Goal: Task Accomplishment & Management: Manage account settings

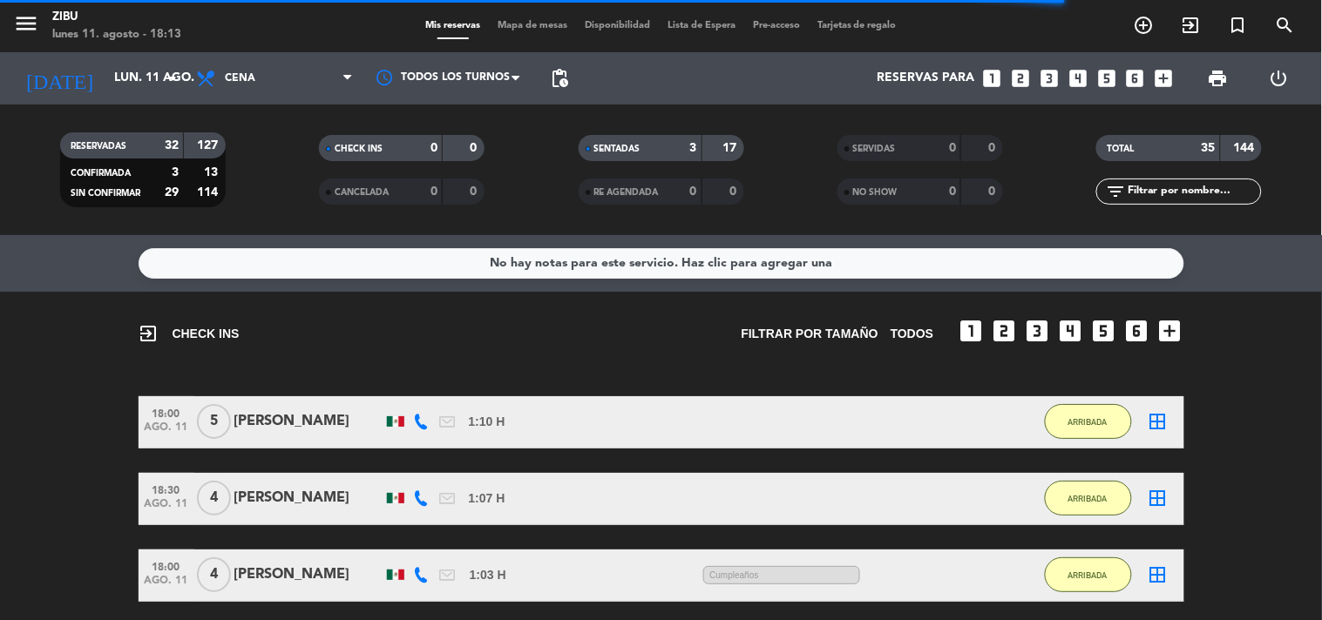
click at [0, 379] on div "exit_to_app CHECK INS Filtrar por tamaño TODOS looks_one looks_two looks_3 look…" at bounding box center [661, 466] width 1322 height 349
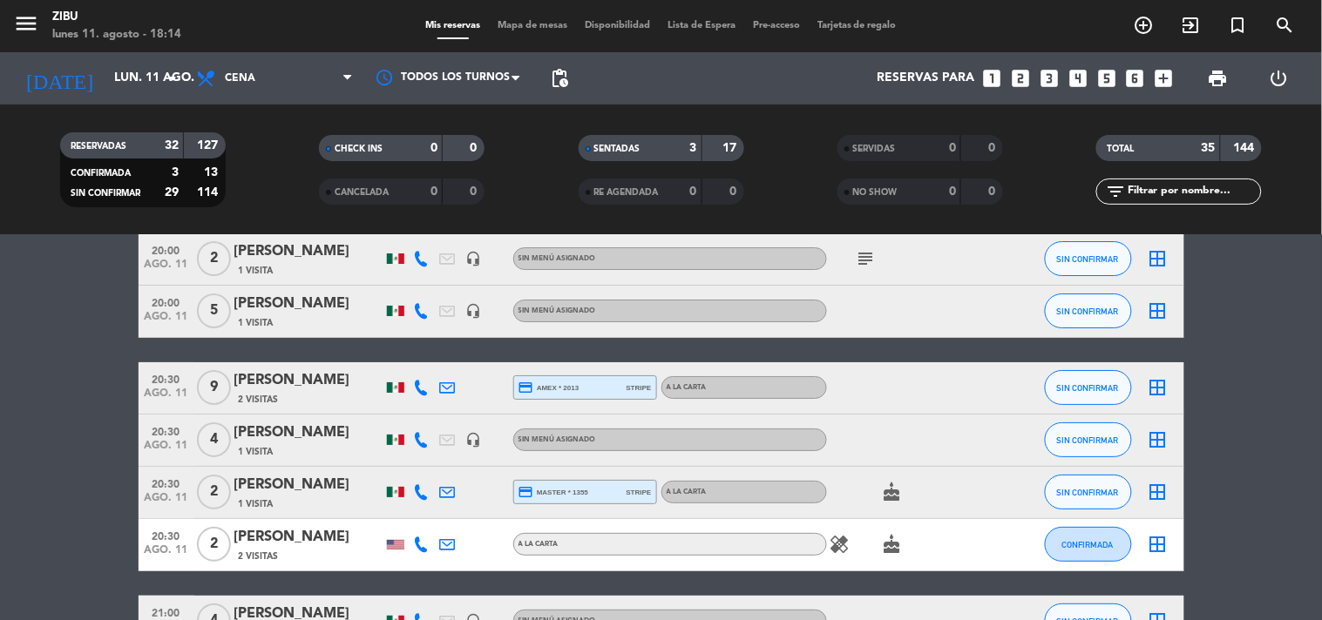
scroll to position [1665, 0]
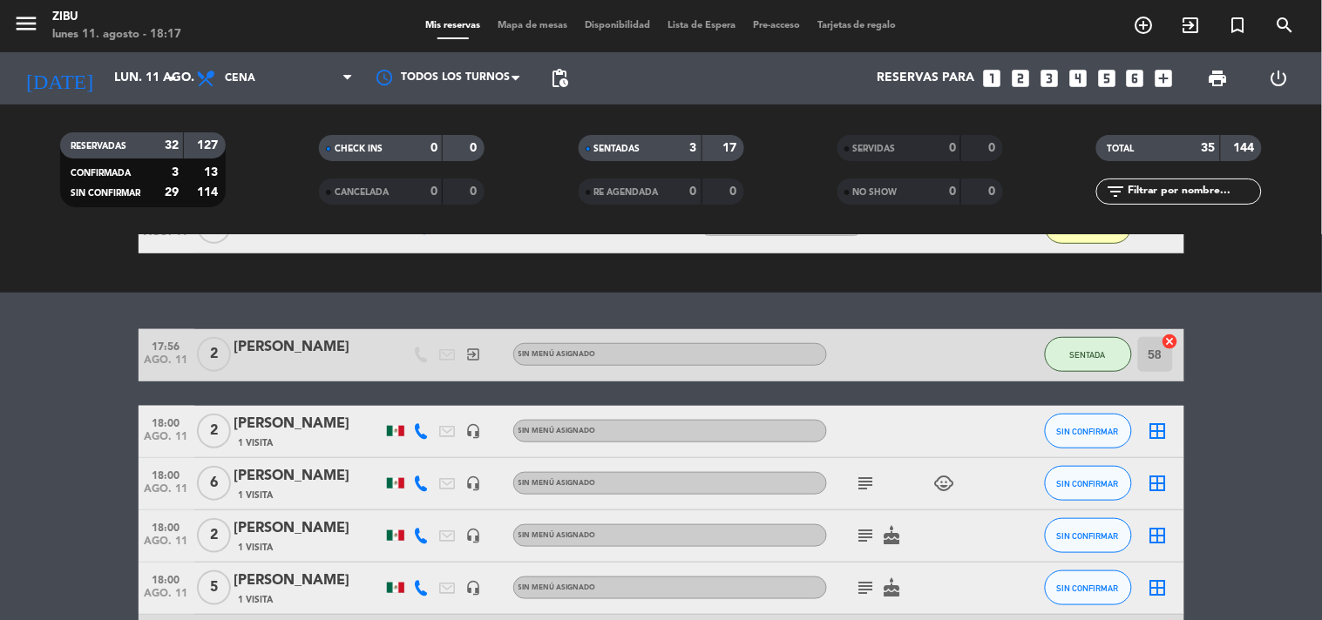
scroll to position [387, 0]
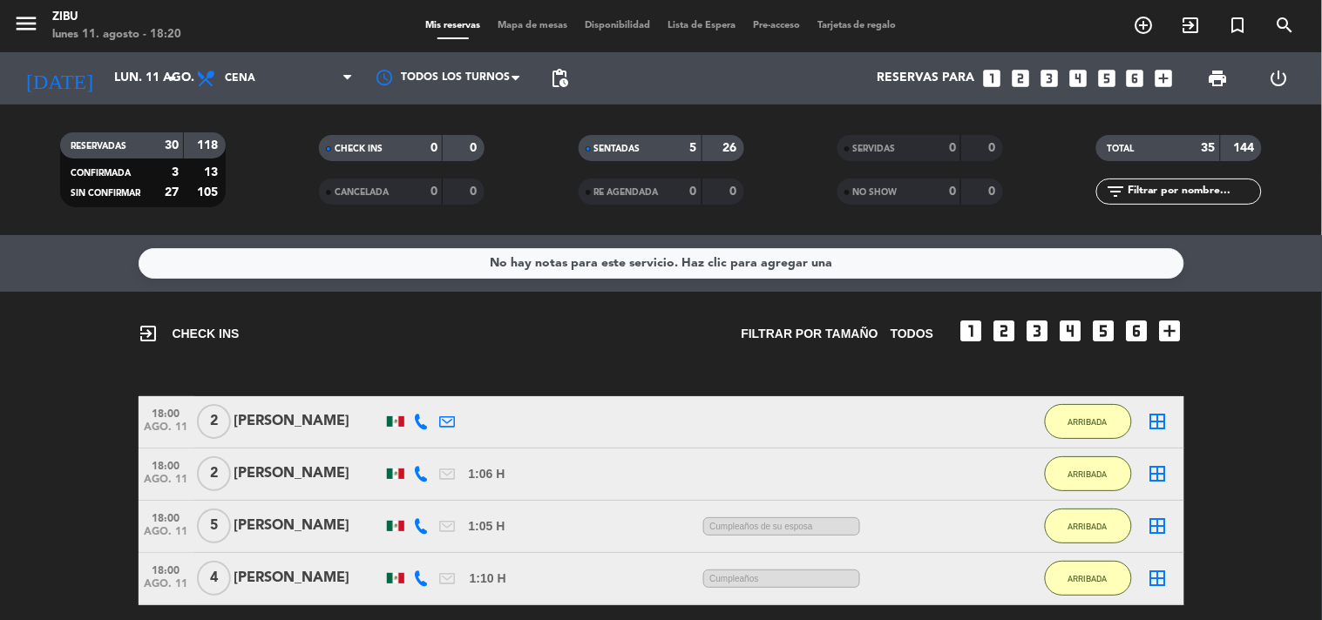
scroll to position [38, 0]
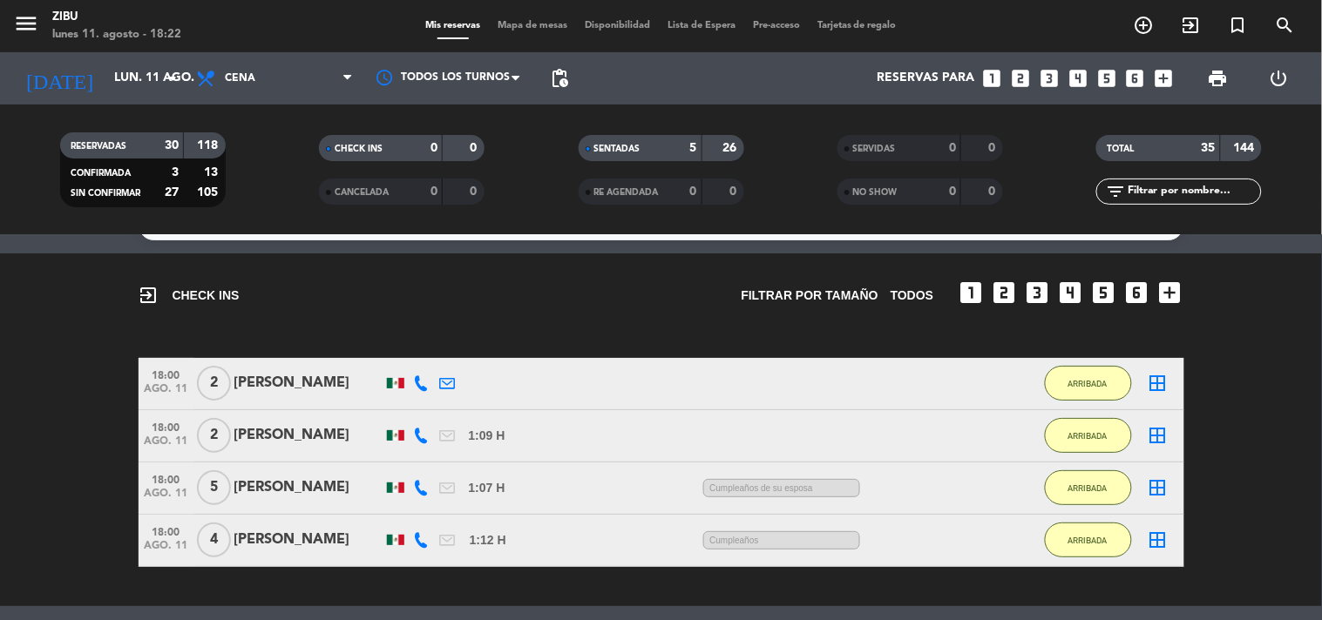
click at [62, 342] on div "exit_to_app CHECK INS Filtrar por tamaño TODOS looks_one looks_two looks_3 look…" at bounding box center [661, 430] width 1322 height 353
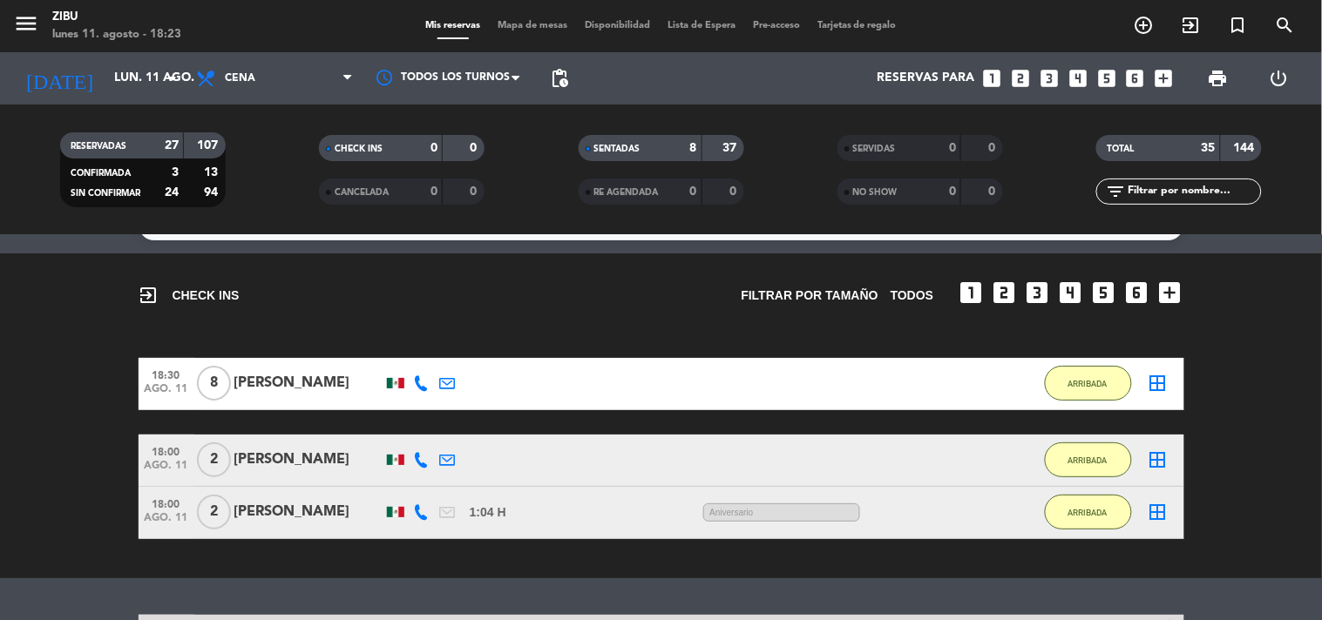
click at [58, 351] on div "exit_to_app CHECK INS Filtrar por tamaño TODOS looks_one looks_two looks_3 look…" at bounding box center [661, 416] width 1322 height 325
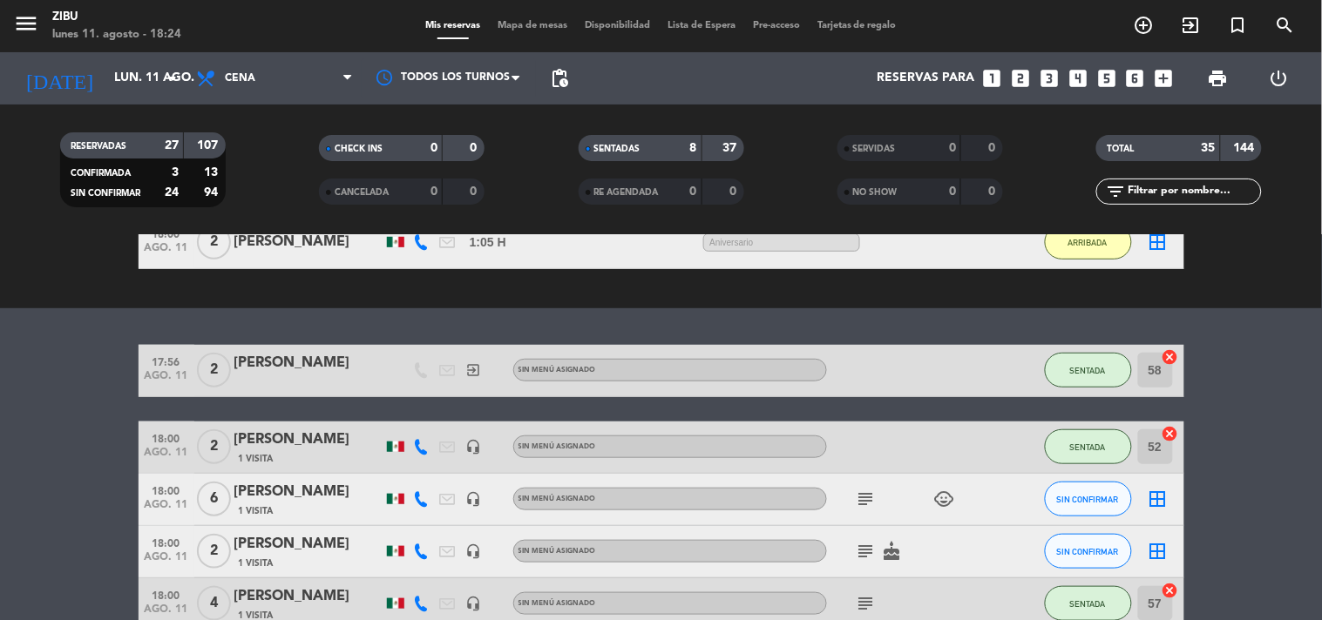
scroll to position [309, 0]
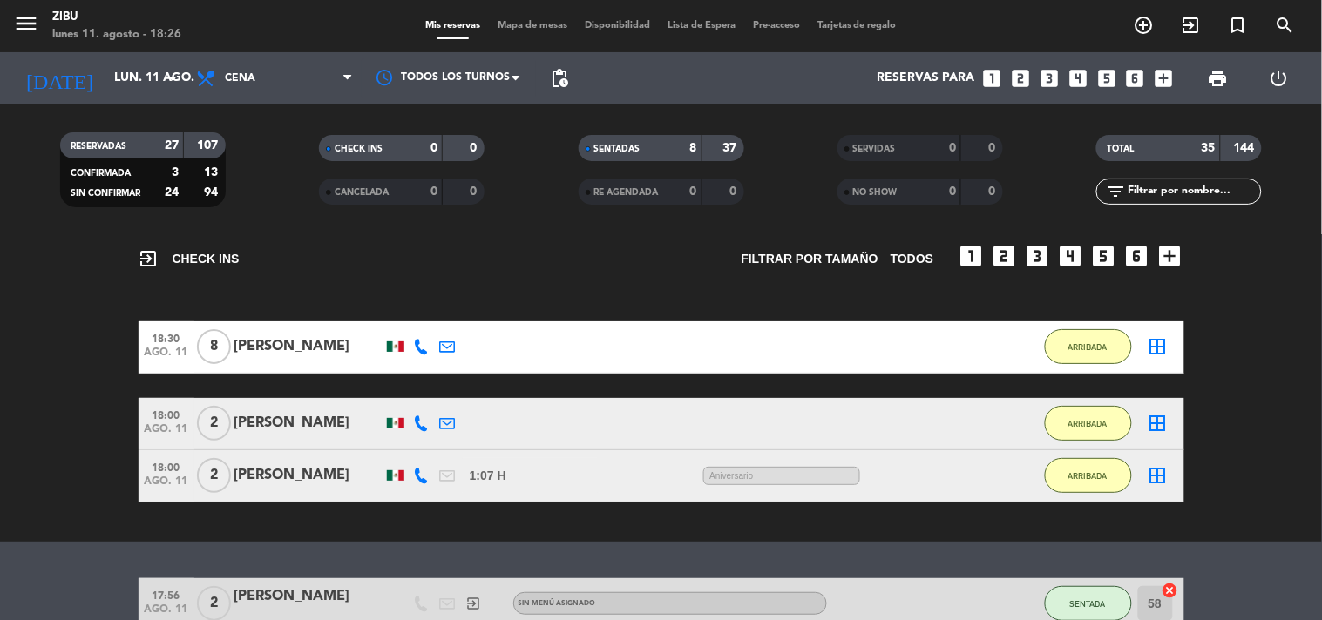
scroll to position [77, 0]
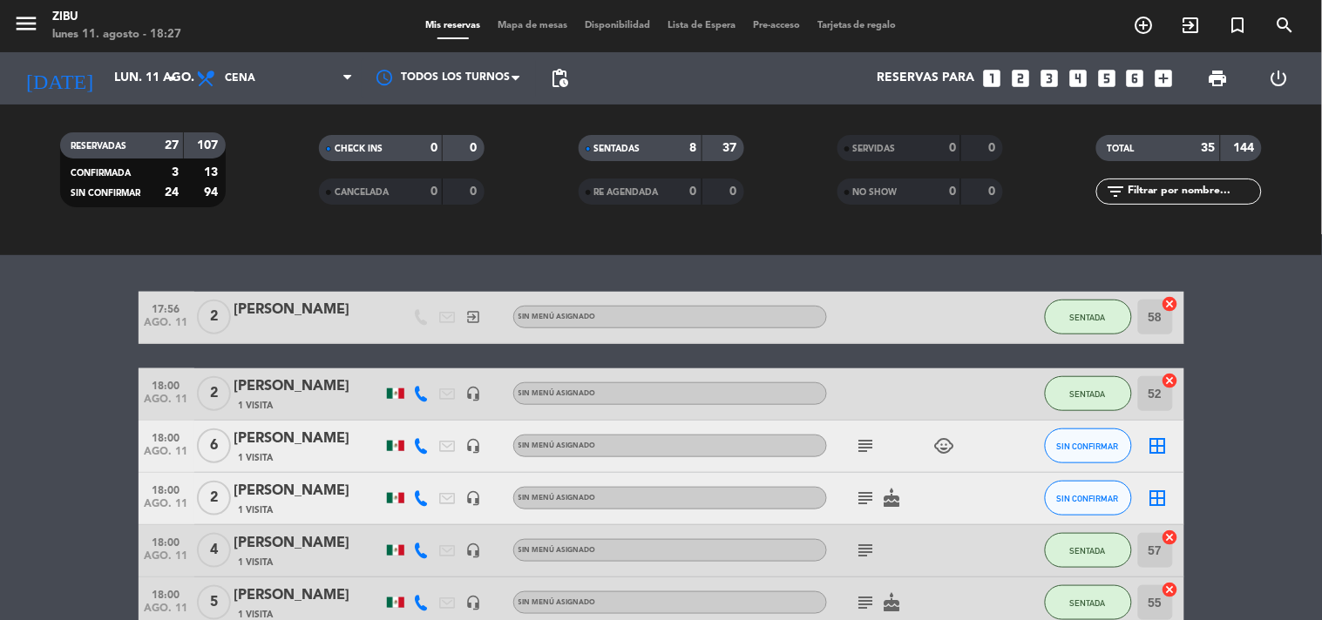
scroll to position [387, 0]
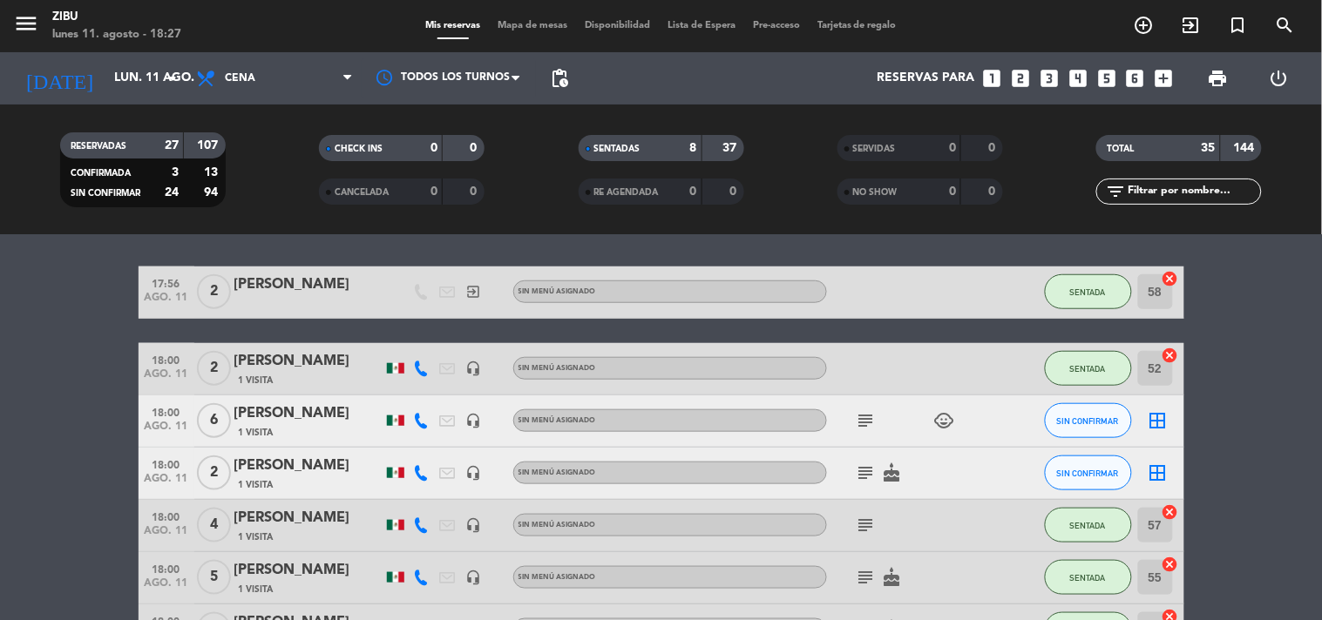
click at [850, 421] on div "subject child_care" at bounding box center [905, 421] width 157 height 51
click at [871, 421] on icon "subject" at bounding box center [866, 420] width 21 height 21
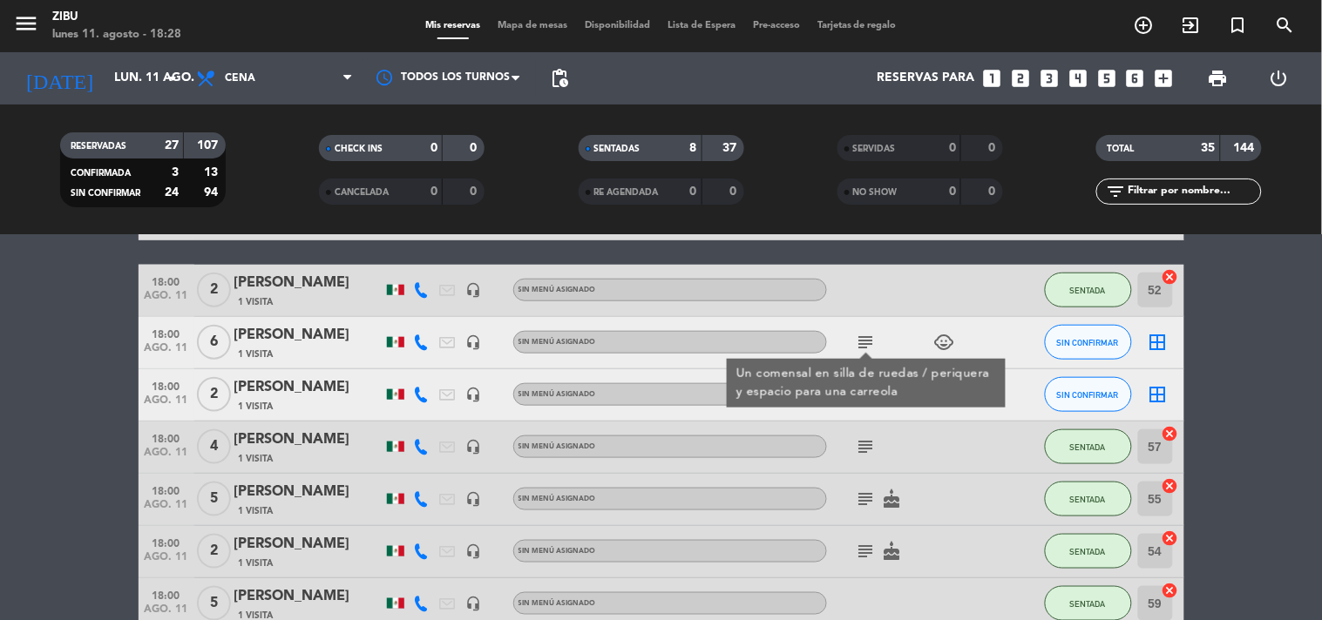
scroll to position [464, 0]
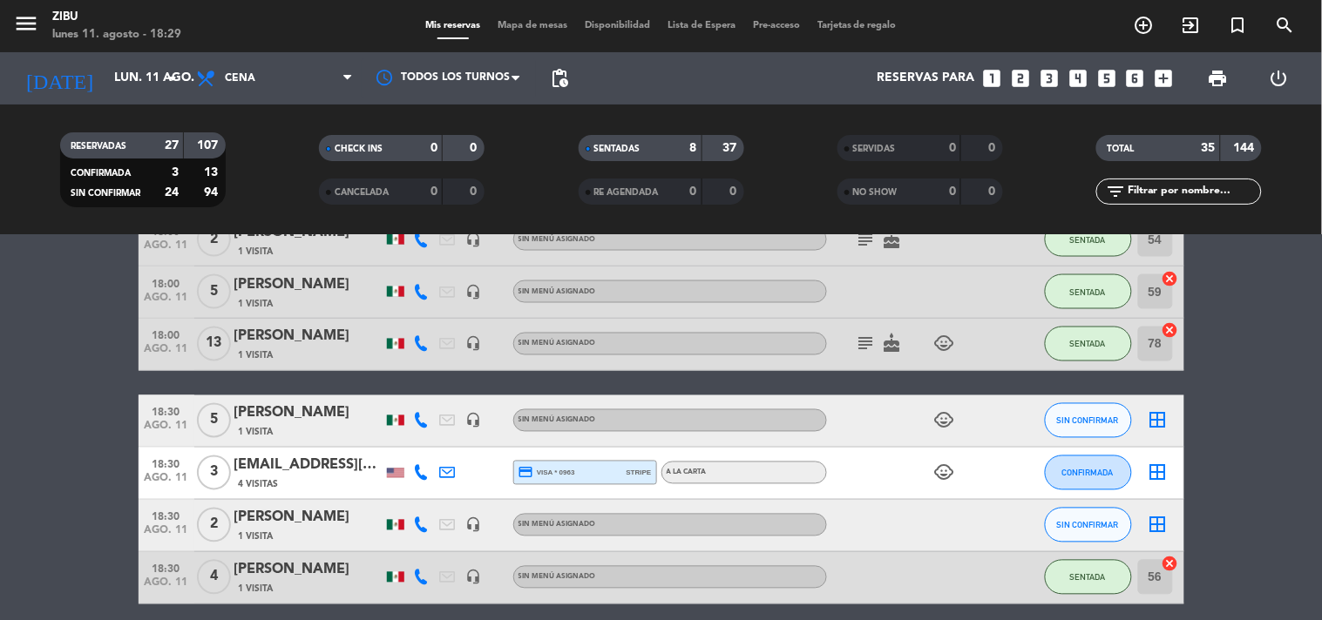
scroll to position [774, 0]
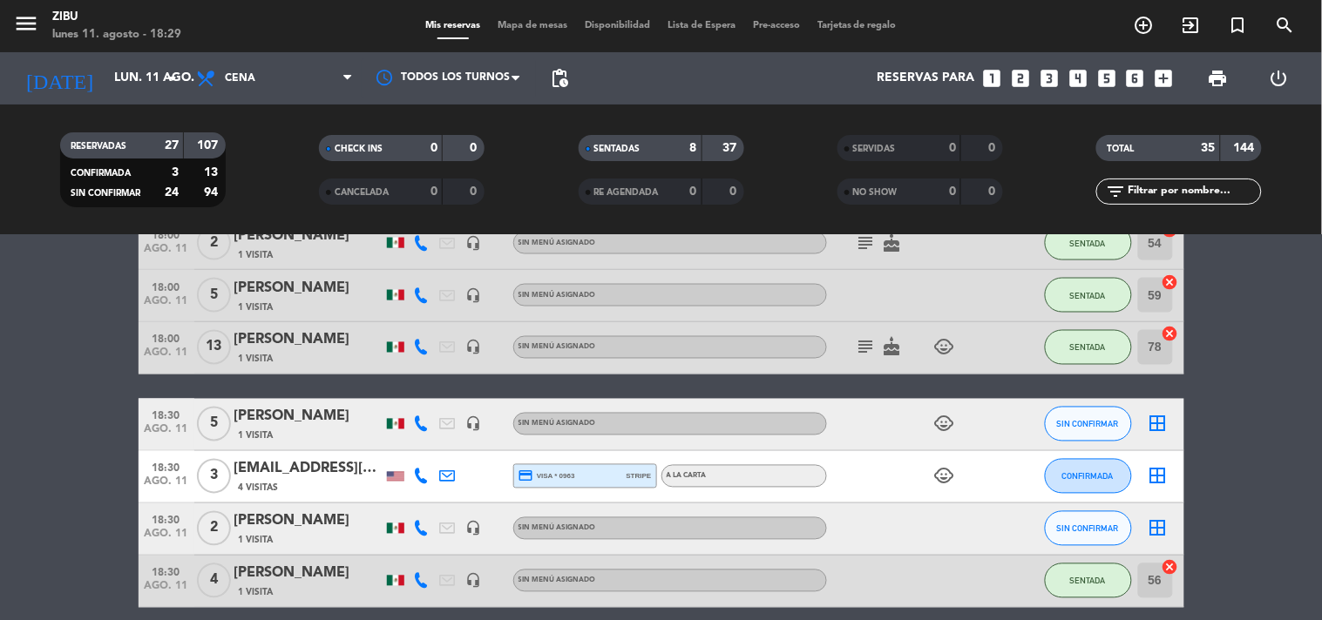
click at [171, 520] on span "18:30" at bounding box center [167, 520] width 44 height 20
click at [480, 525] on icon "headset_mic" at bounding box center [474, 529] width 16 height 16
click at [166, 472] on span "18:30" at bounding box center [167, 467] width 44 height 20
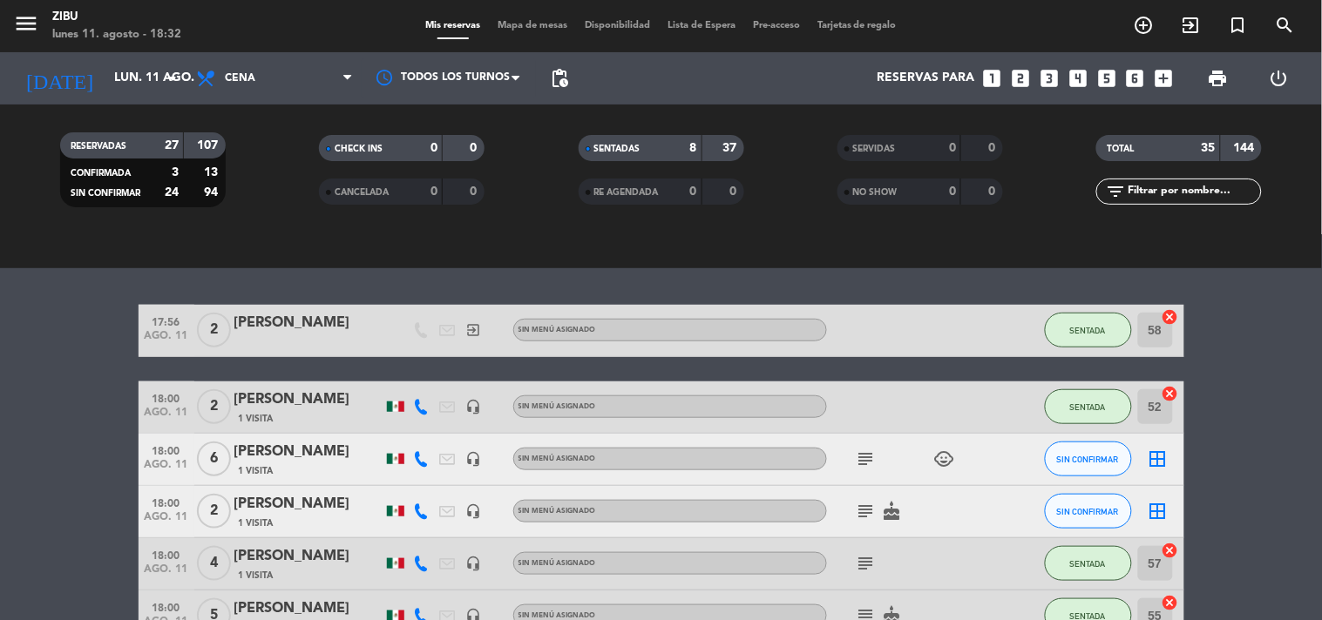
scroll to position [387, 0]
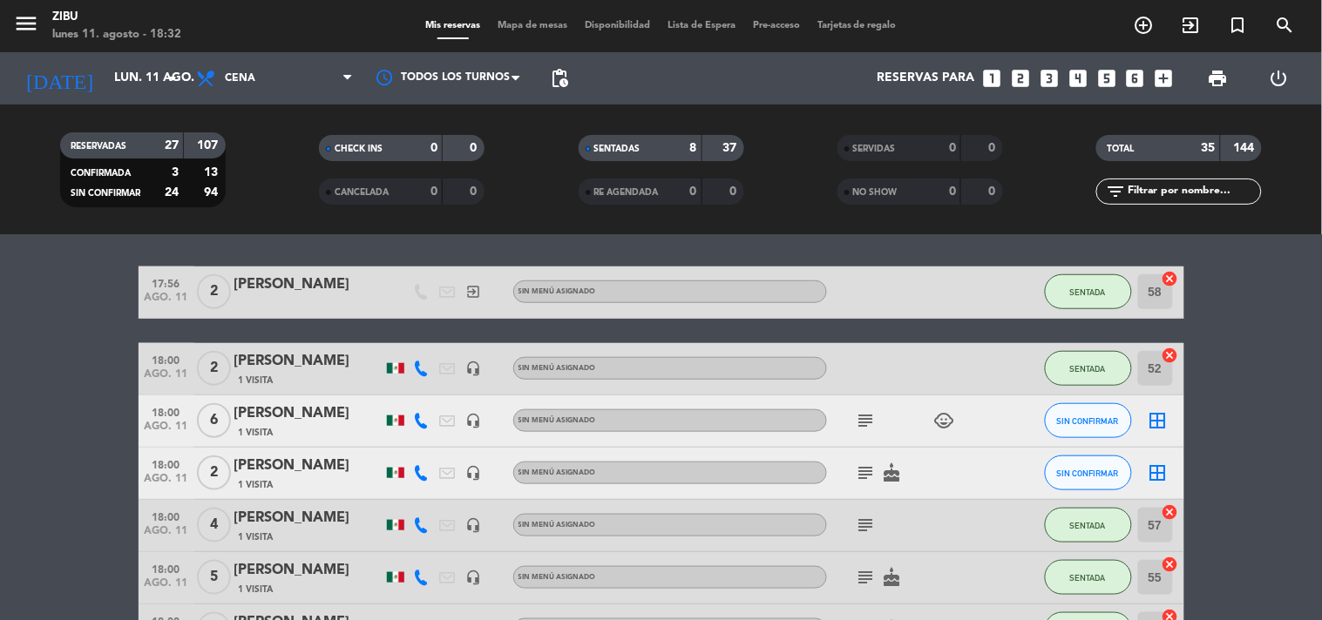
click at [863, 423] on icon "subject" at bounding box center [866, 420] width 21 height 21
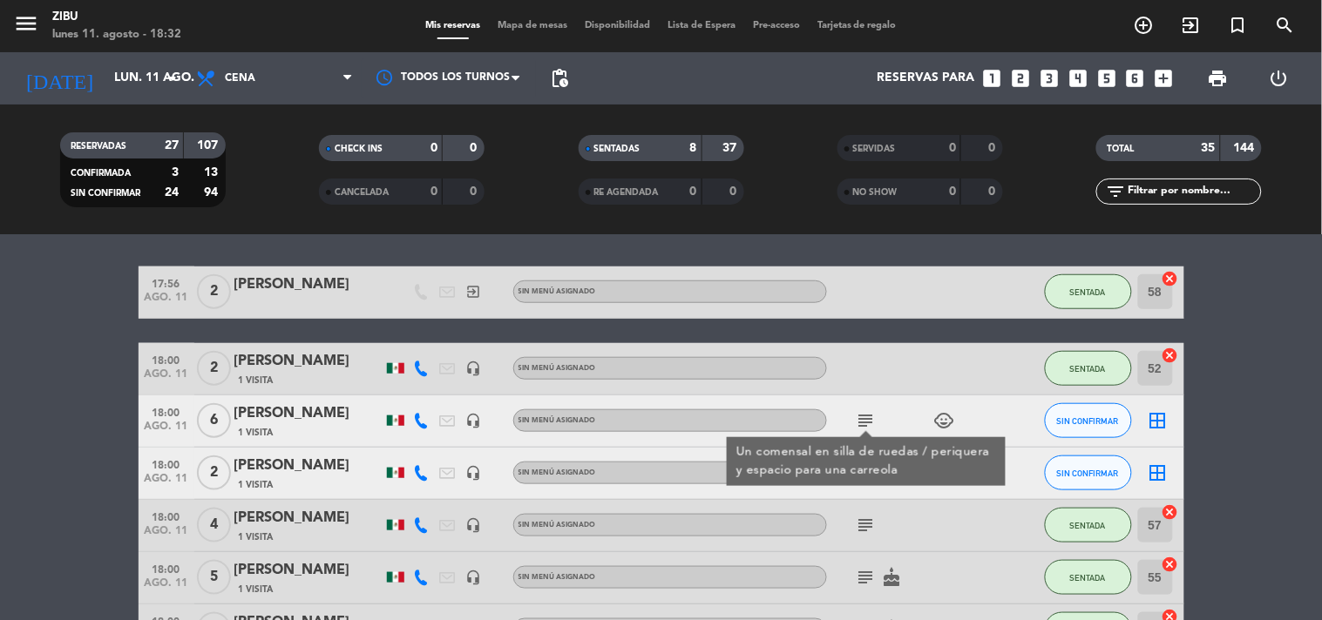
click at [857, 497] on div "subject cake" at bounding box center [905, 473] width 157 height 51
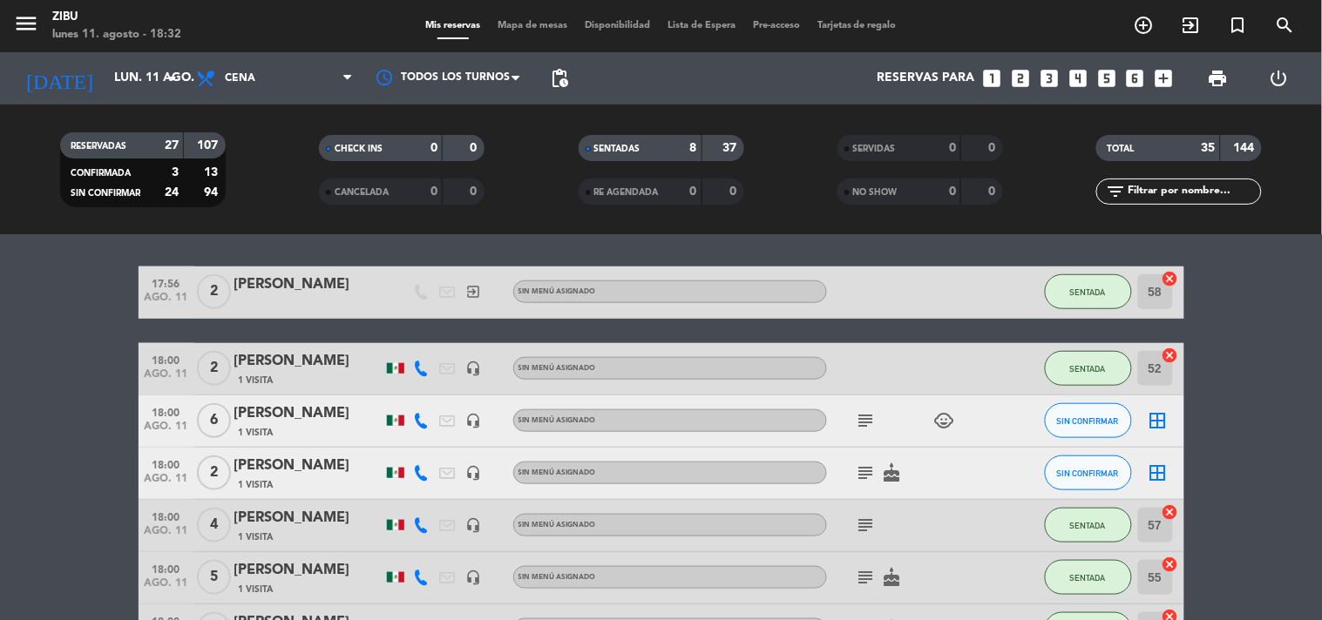
click at [863, 469] on icon "subject" at bounding box center [866, 473] width 21 height 21
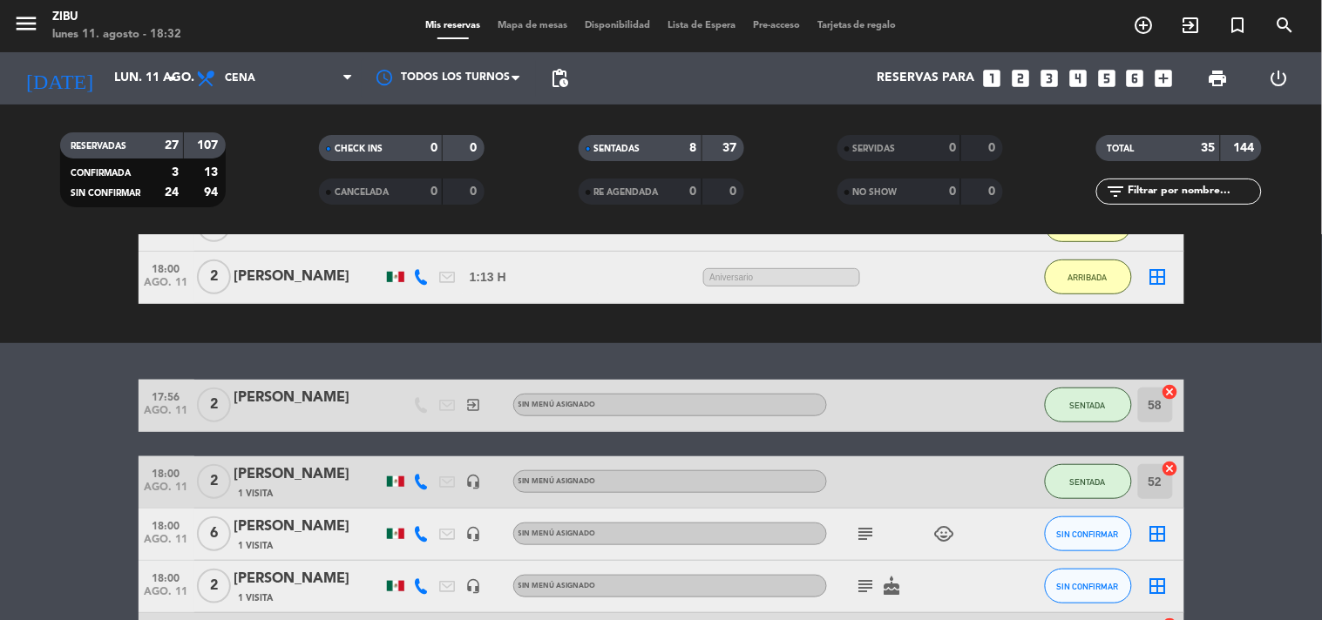
scroll to position [0, 0]
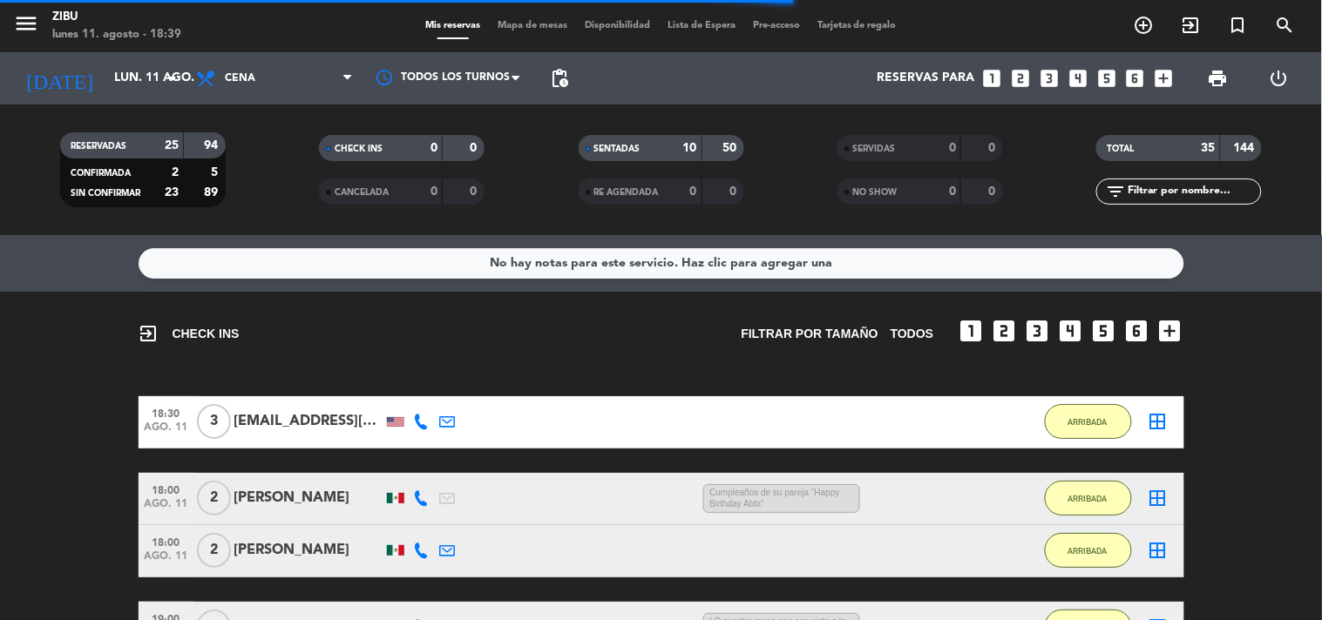
click at [71, 354] on div "exit_to_app CHECK INS Filtrar por tamaño TODOS looks_one looks_two looks_3 look…" at bounding box center [661, 583] width 1322 height 583
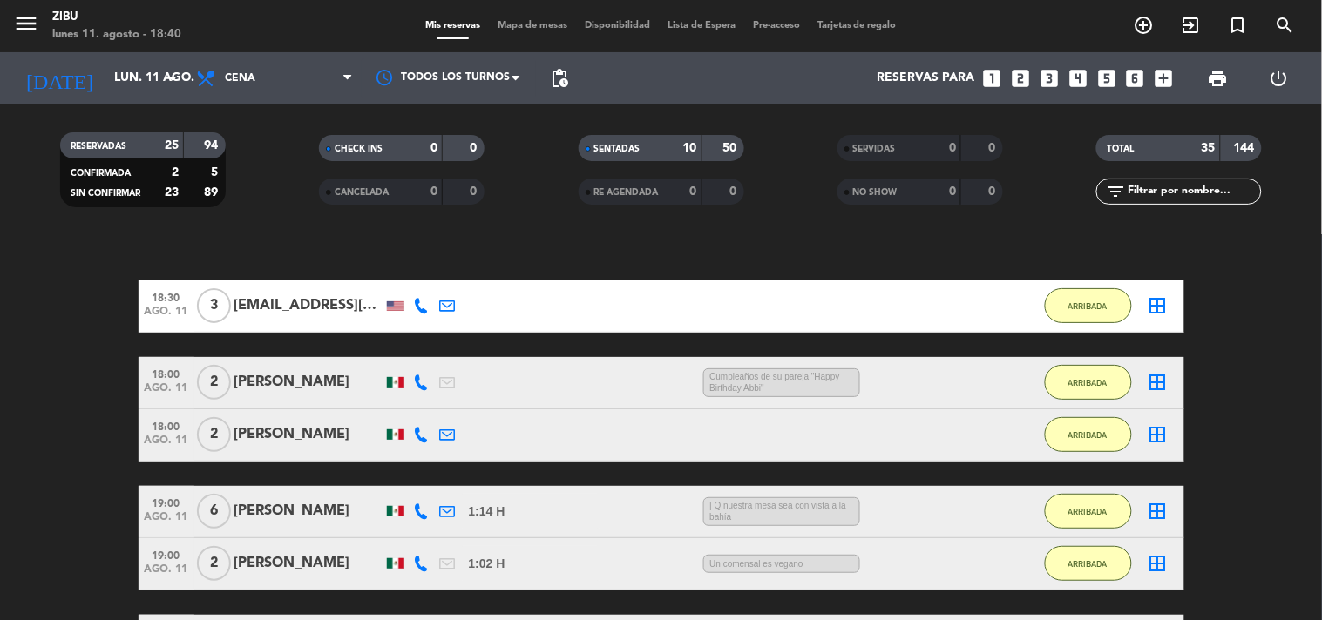
scroll to position [154, 0]
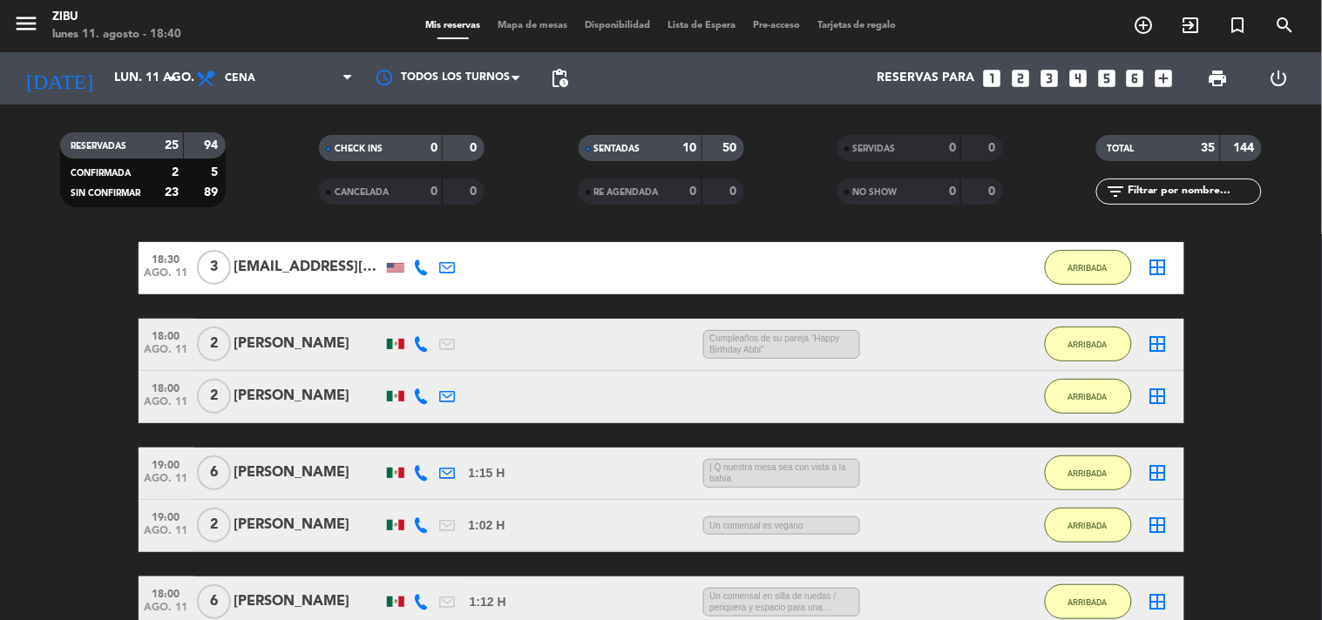
click at [37, 366] on bookings-row "18:30 ago. 11 3 Brittanyober@gmAil.com 1:11 H / 2:10 H sms ARRIBADA border_all …" at bounding box center [661, 461] width 1322 height 439
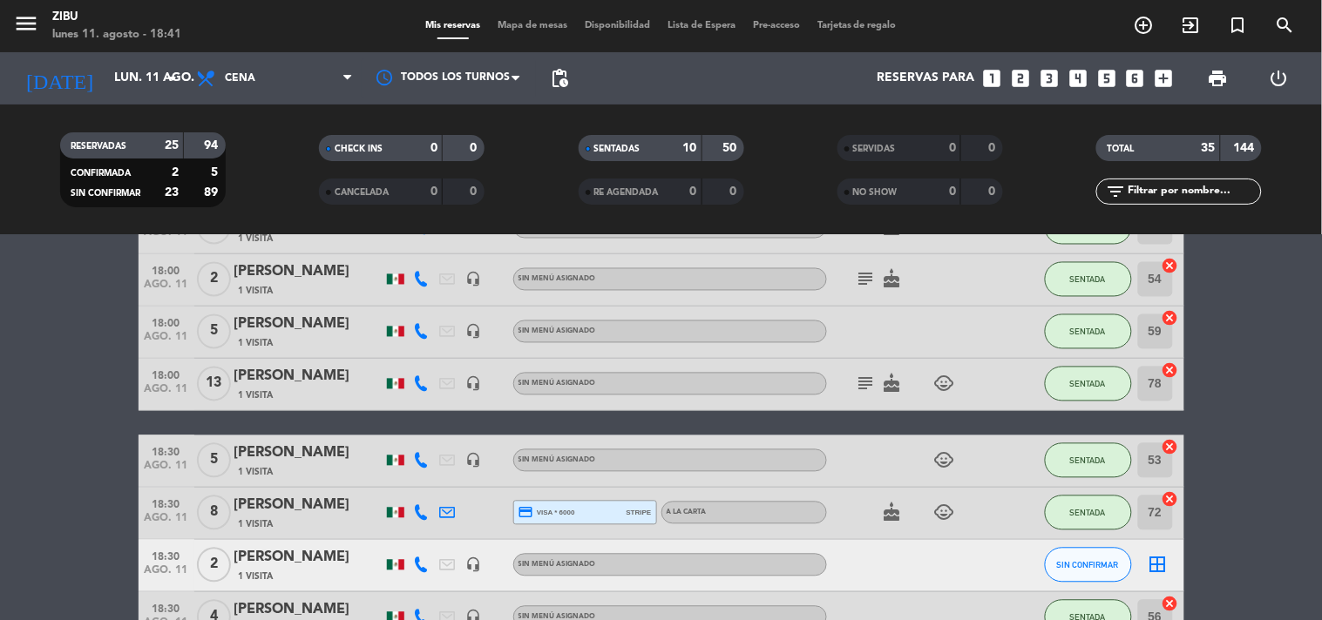
scroll to position [968, 0]
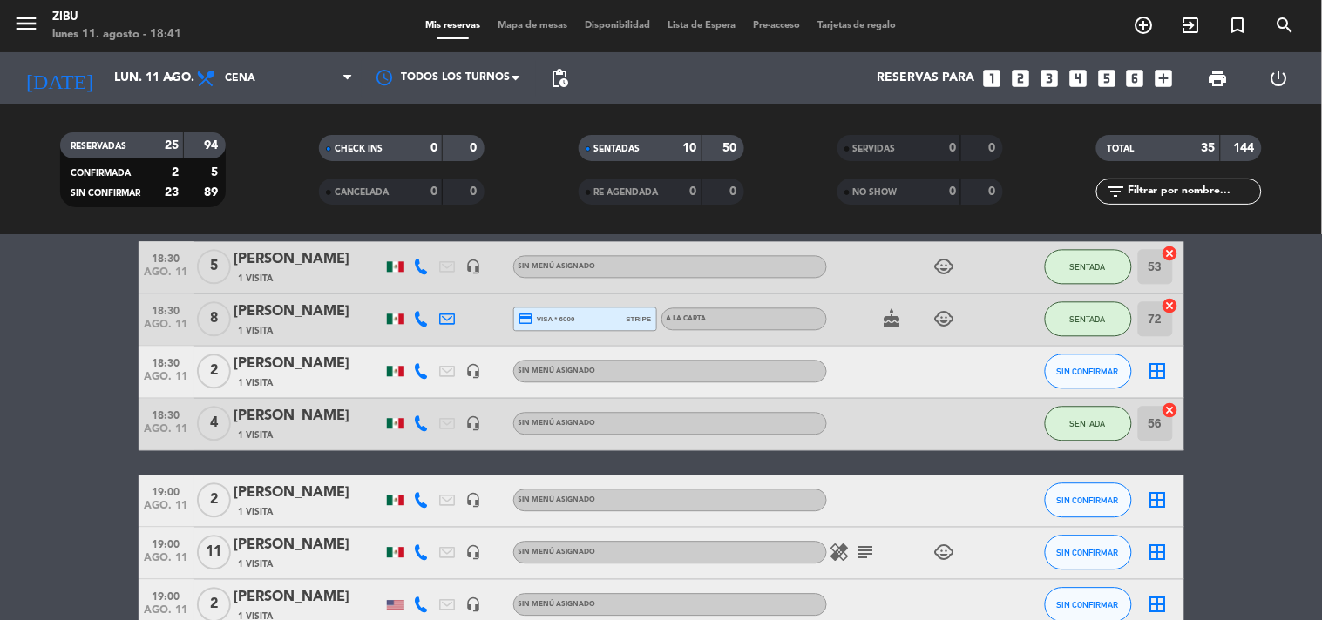
scroll to position [1046, 0]
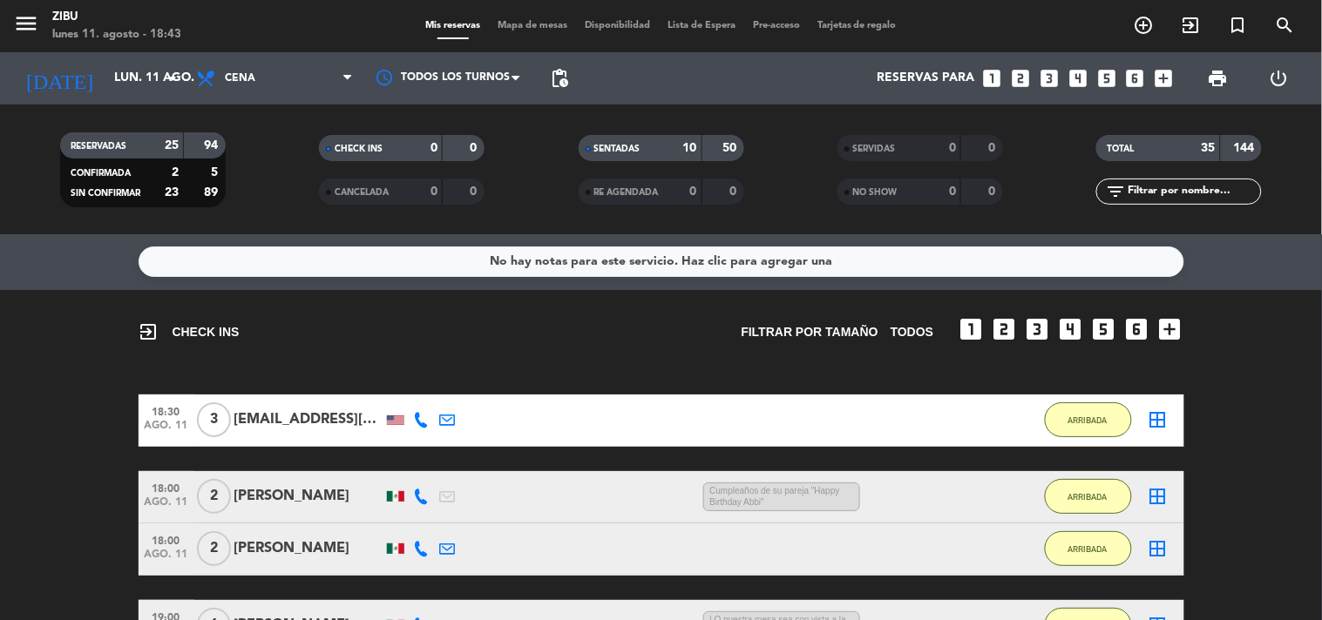
scroll to position [0, 0]
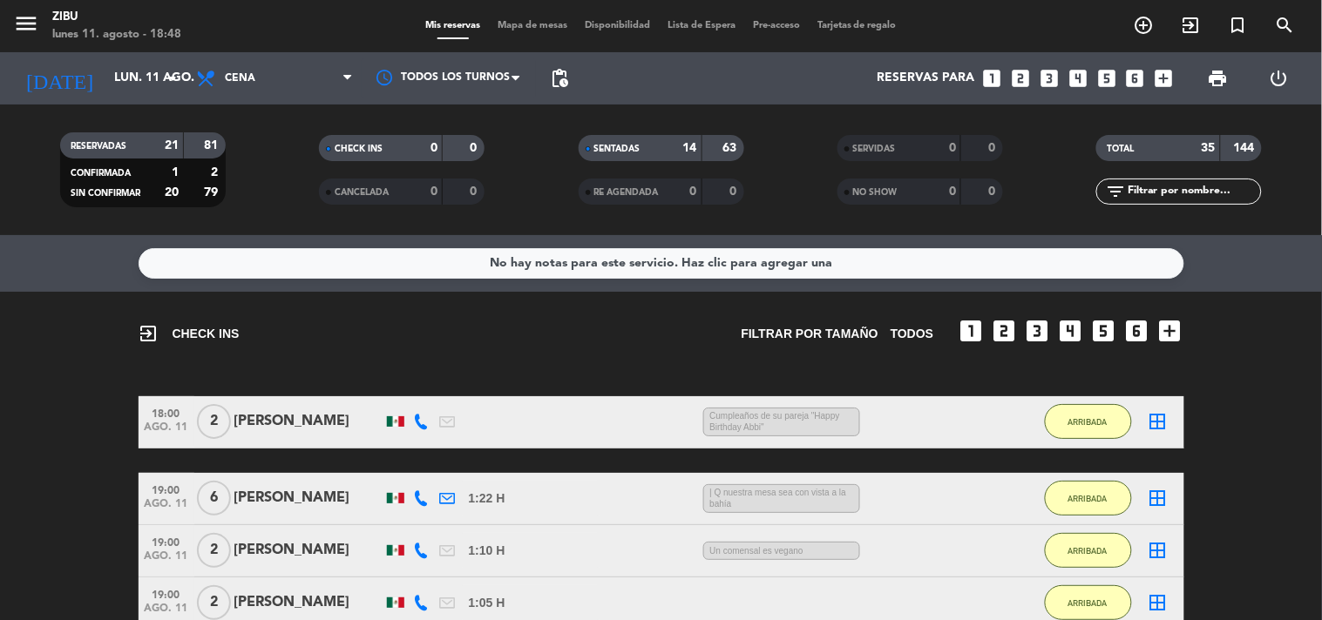
click at [64, 272] on service-notes "No hay notas para este servicio. Haz clic para agregar una" at bounding box center [661, 263] width 1322 height 30
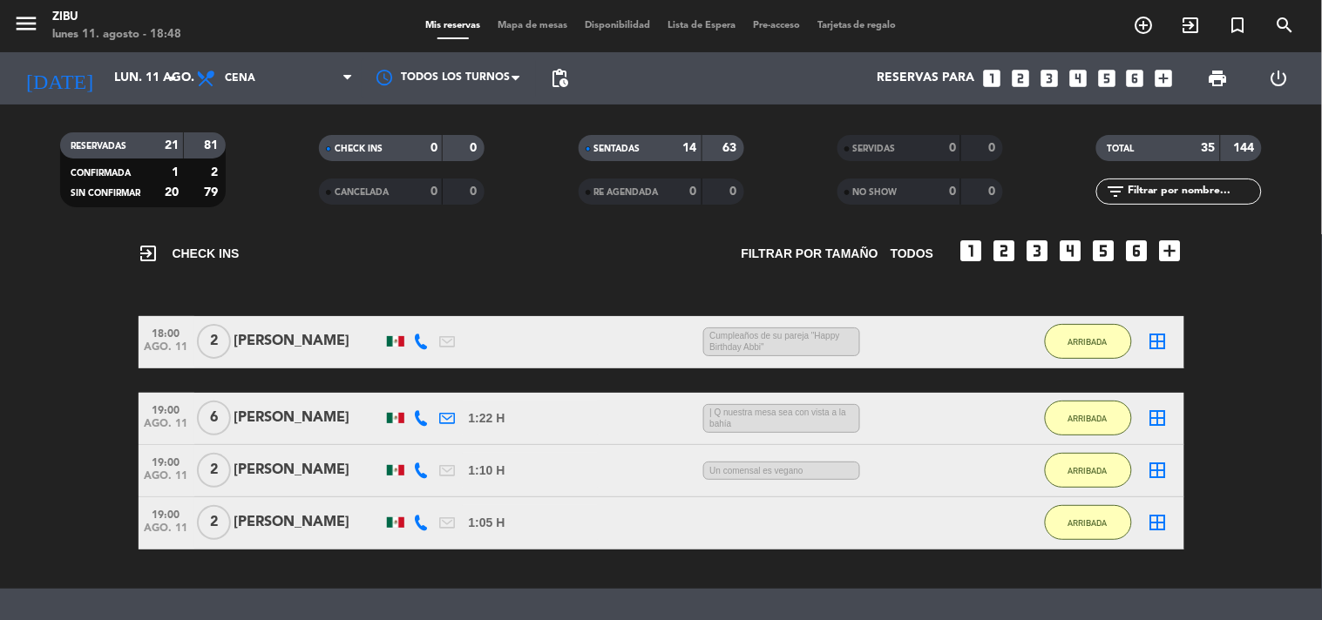
scroll to position [38, 0]
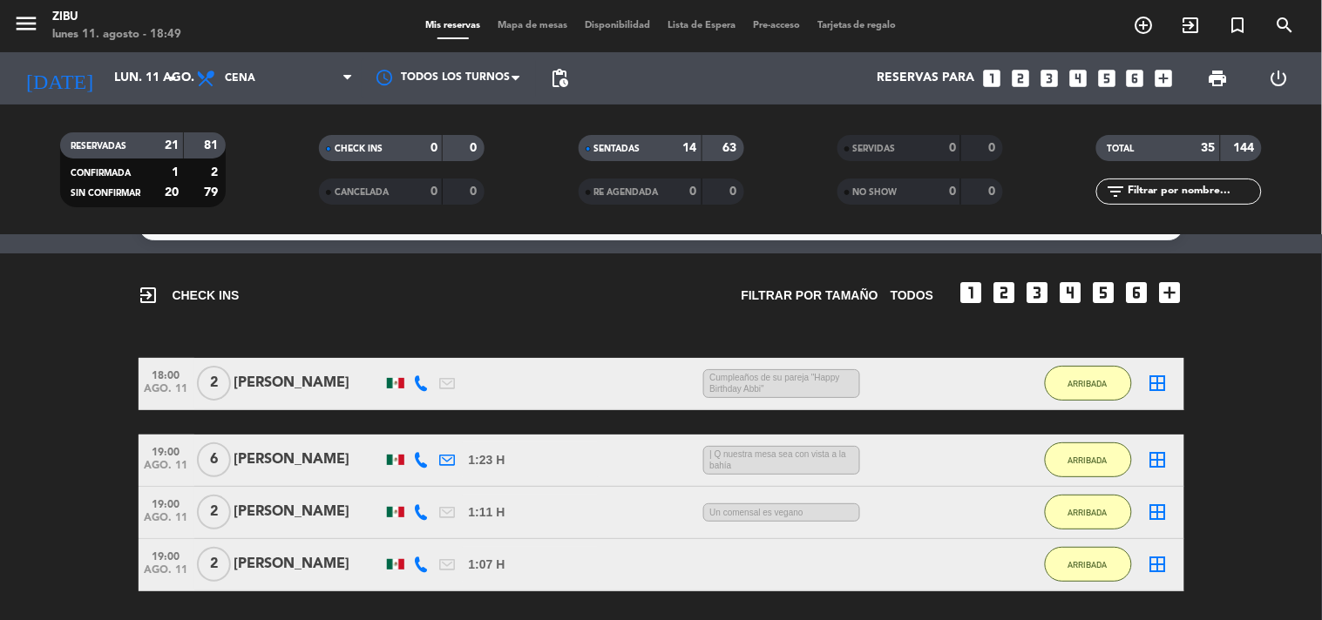
click at [87, 323] on div "exit_to_app CHECK INS Filtrar por tamaño TODOS looks_one looks_two looks_3 look…" at bounding box center [661, 442] width 1322 height 377
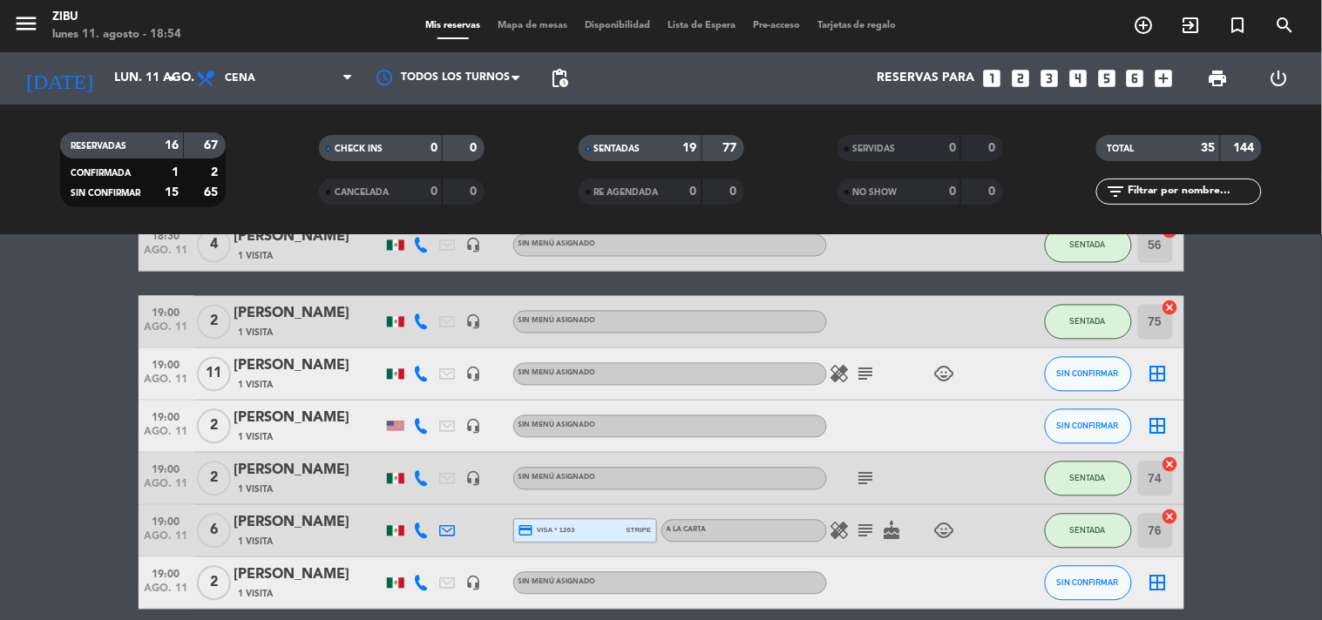
scroll to position [891, 0]
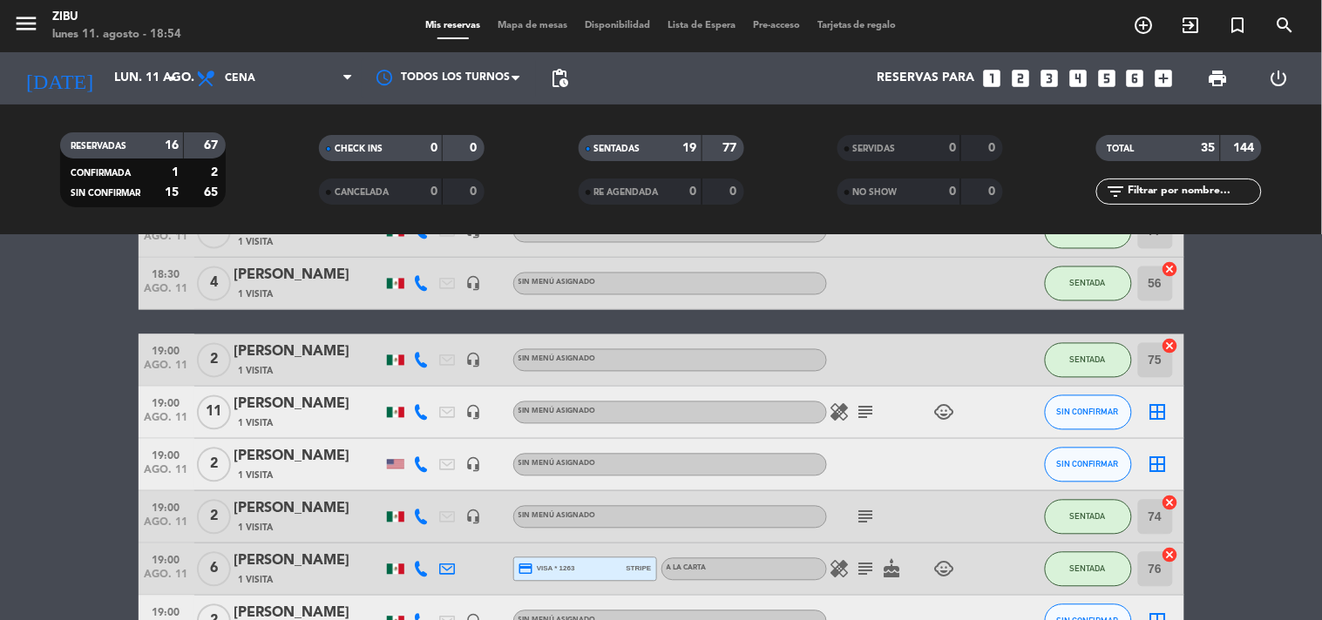
click at [877, 569] on span "subject" at bounding box center [866, 569] width 26 height 21
click at [857, 565] on icon "subject" at bounding box center [866, 569] width 21 height 21
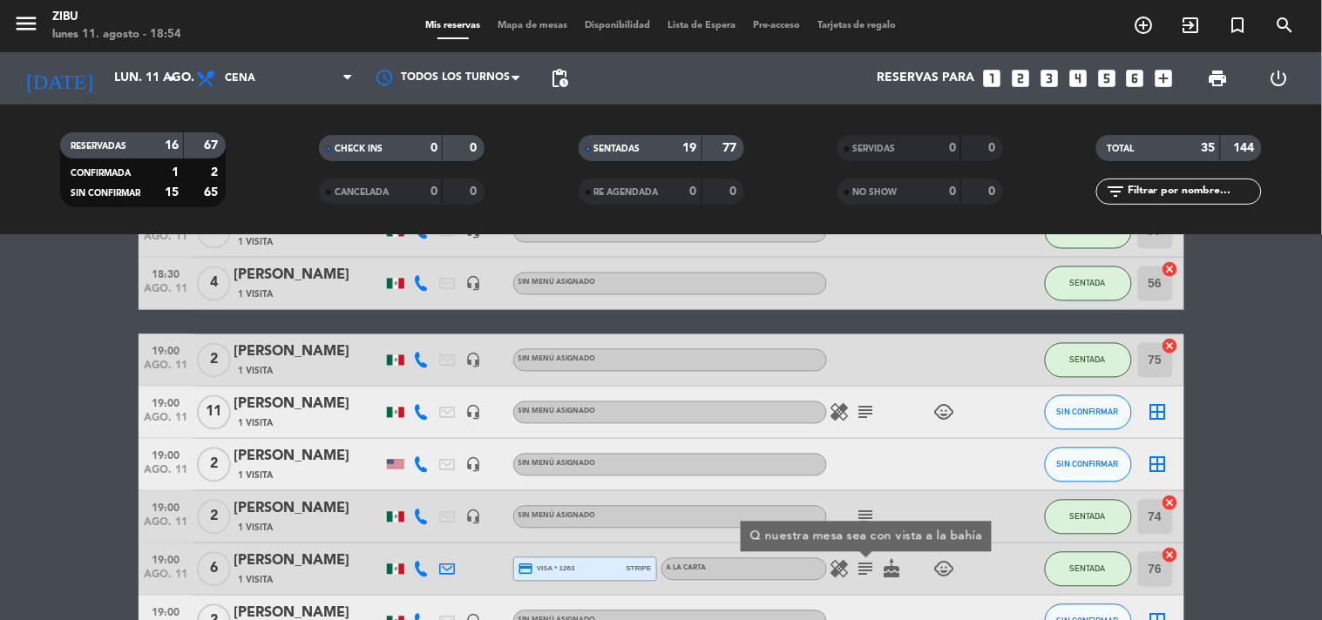
click at [1272, 413] on bookings-row "17:56 ago. 11 2 Alejandro cabañas exit_to_app Sin menú asignado SENTADA 58 canc…" at bounding box center [661, 437] width 1322 height 2025
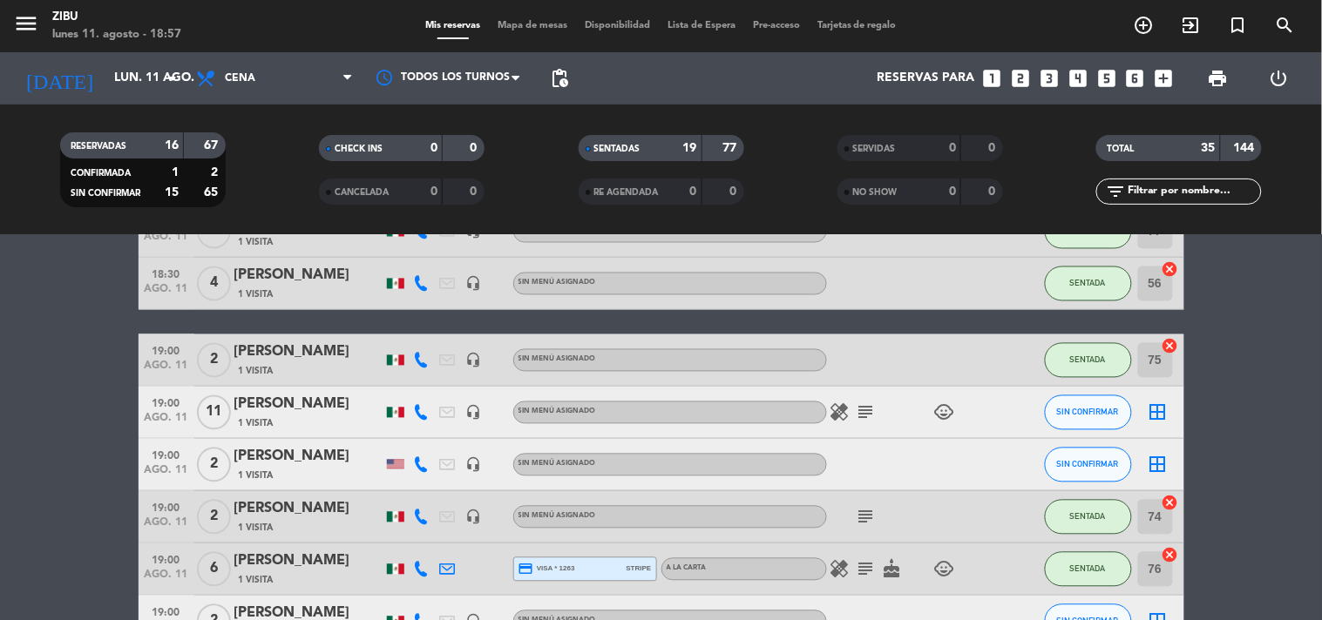
click at [45, 405] on bookings-row "17:56 ago. 11 2 Alejandro cabañas exit_to_app Sin menú asignado SENTADA 58 canc…" at bounding box center [661, 437] width 1322 height 2025
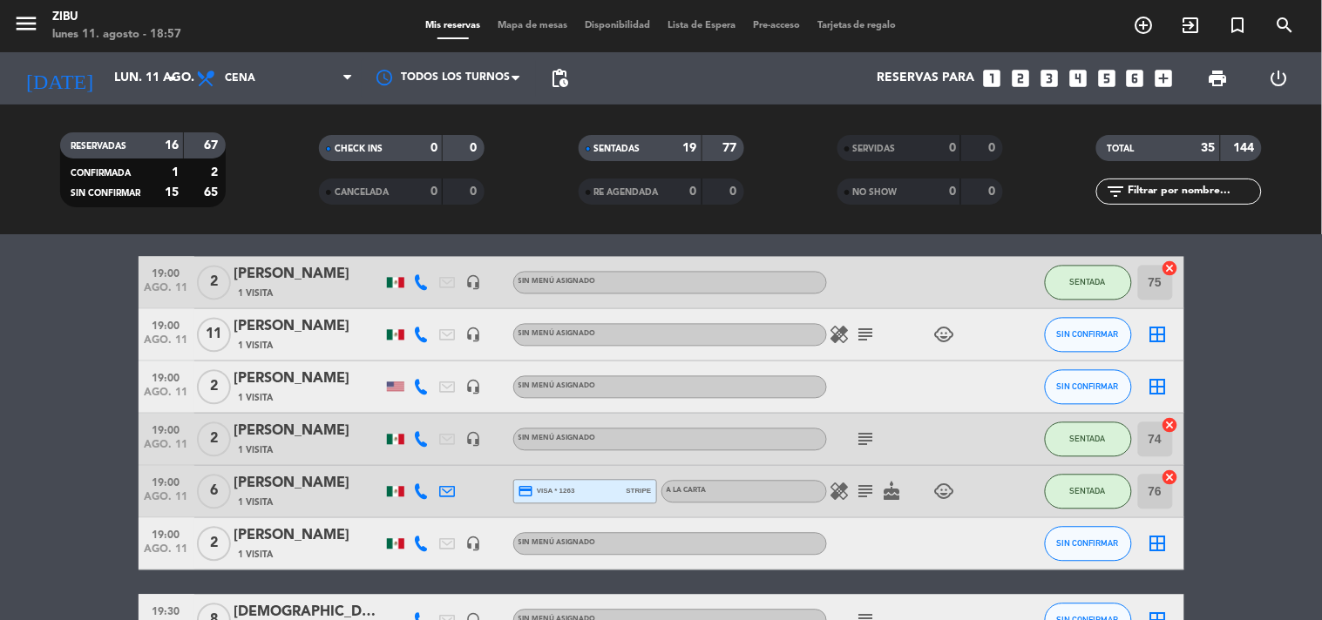
scroll to position [929, 0]
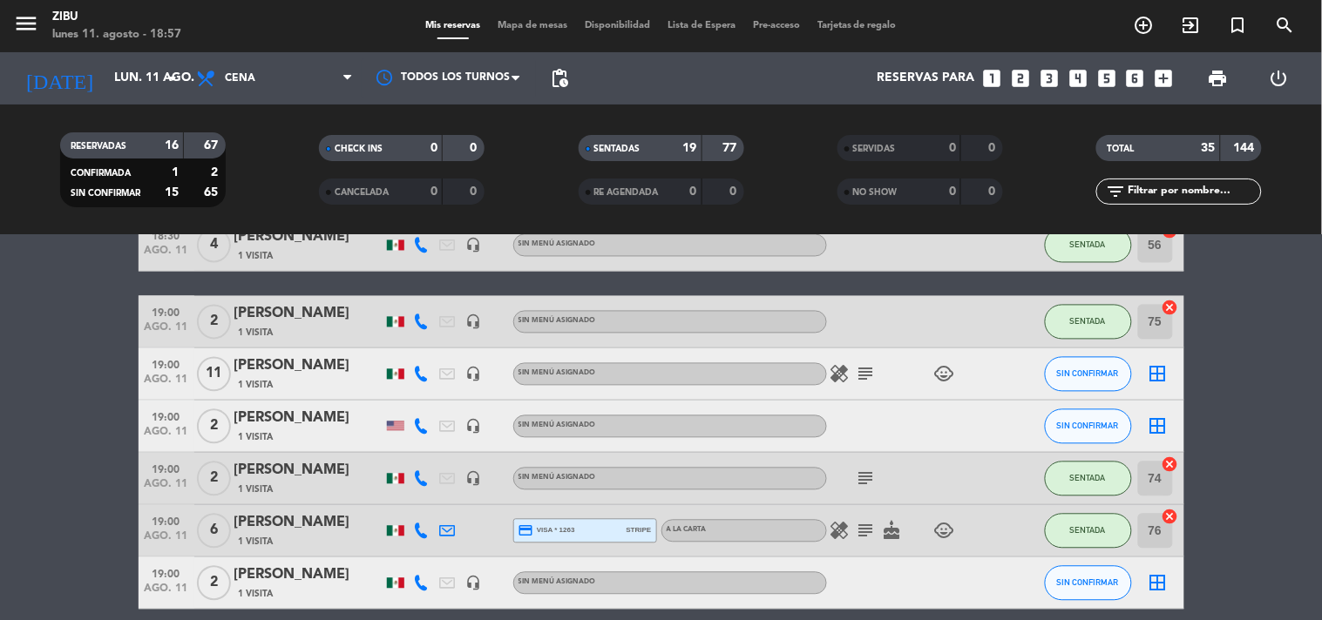
click at [58, 465] on bookings-row "17:56 ago. 11 2 Alejandro cabañas exit_to_app Sin menú asignado SENTADA 58 canc…" at bounding box center [661, 399] width 1322 height 2025
click at [1224, 83] on span "print" at bounding box center [1218, 78] width 21 height 21
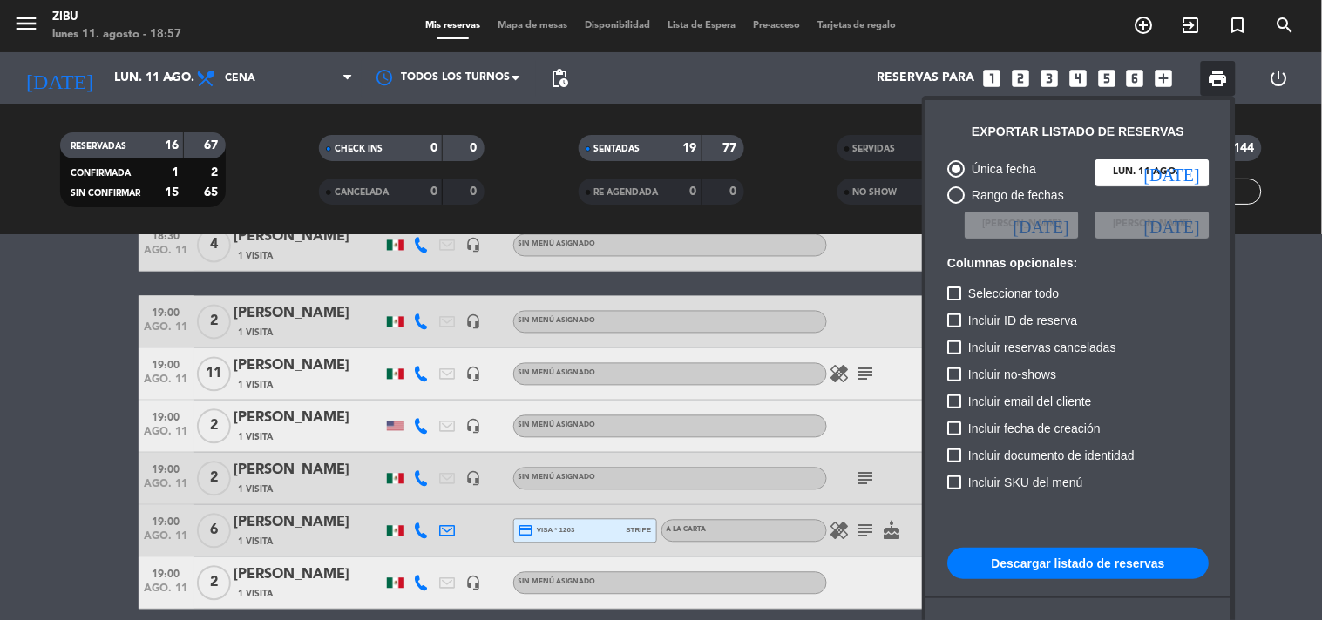
click at [1196, 329] on div "Incluir ID de reserva" at bounding box center [1078, 323] width 261 height 27
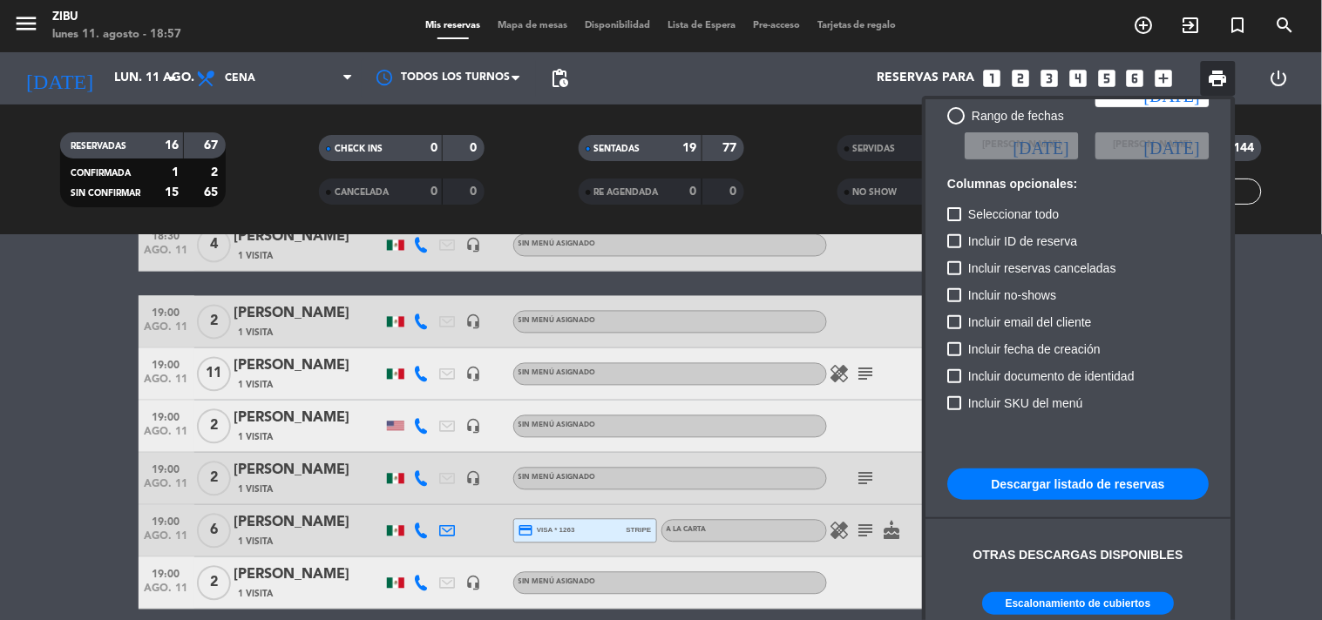
scroll to position [105, 0]
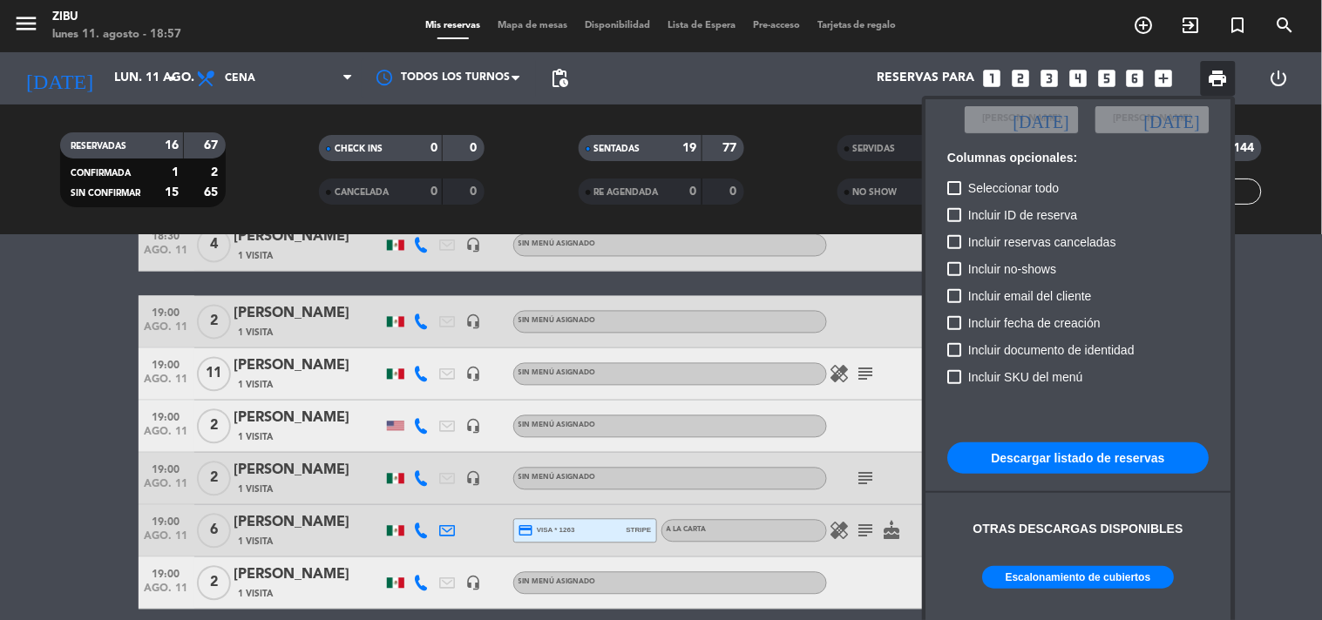
click at [1041, 579] on button "Escalonamiento de cubiertos" at bounding box center [1079, 577] width 192 height 23
click at [96, 342] on div at bounding box center [661, 310] width 1322 height 620
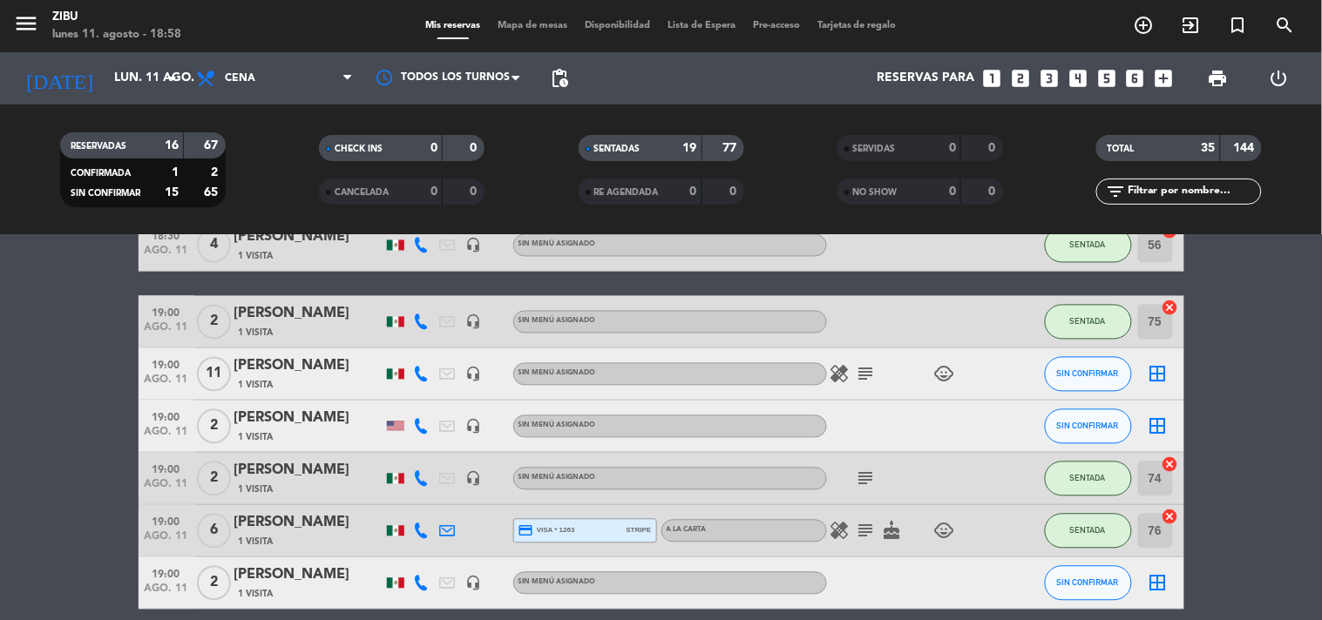
drag, startPoint x: 37, startPoint y: 332, endPoint x: 0, endPoint y: 333, distance: 36.6
click at [0, 333] on bookings-row "17:56 ago. 11 2 Alejandro cabañas exit_to_app Sin menú asignado SENTADA 58 canc…" at bounding box center [661, 399] width 1322 height 2025
click at [45, 491] on bookings-row "17:56 ago. 11 2 Alejandro cabañas exit_to_app Sin menú asignado SENTADA 58 canc…" at bounding box center [661, 399] width 1322 height 2025
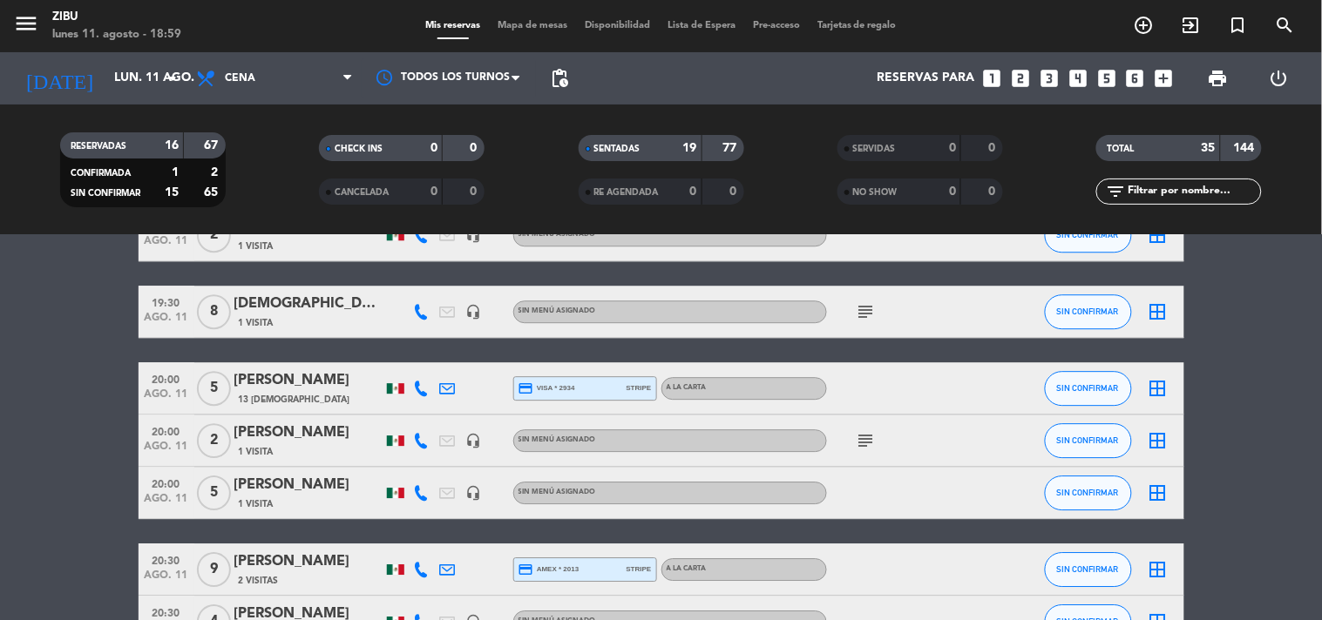
scroll to position [1317, 0]
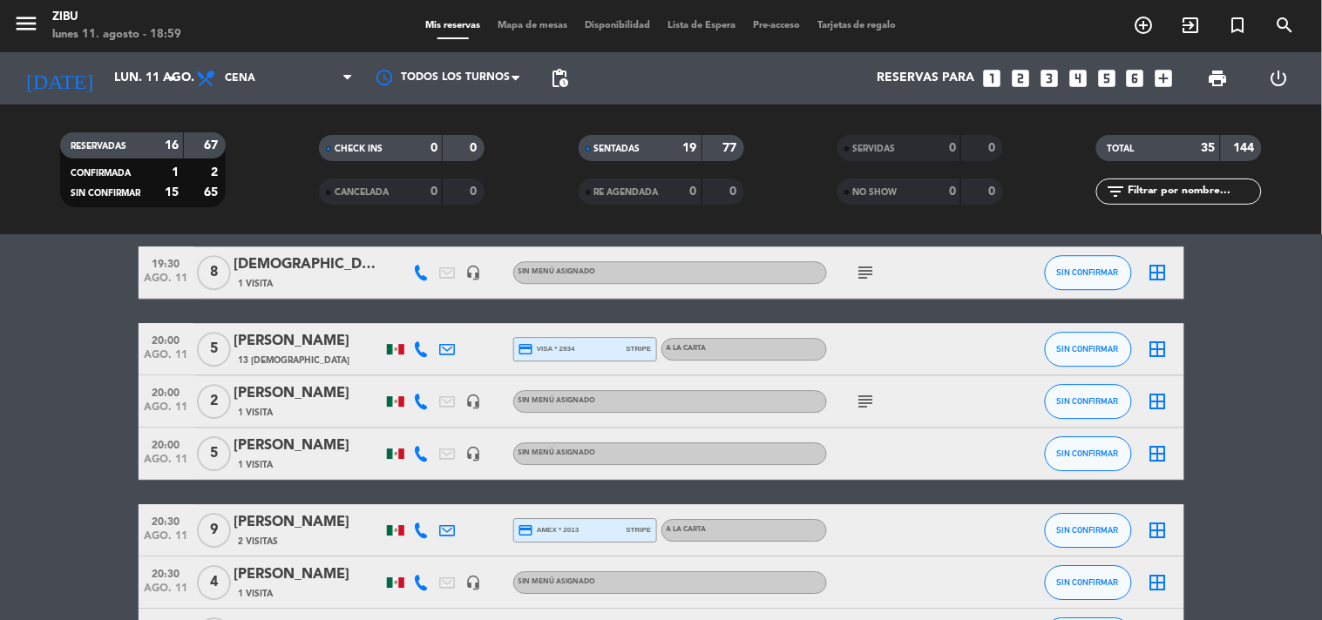
click at [173, 343] on span "20:00" at bounding box center [167, 339] width 44 height 20
click at [166, 450] on span "20:00" at bounding box center [167, 444] width 44 height 20
click at [873, 402] on icon "subject" at bounding box center [866, 401] width 21 height 21
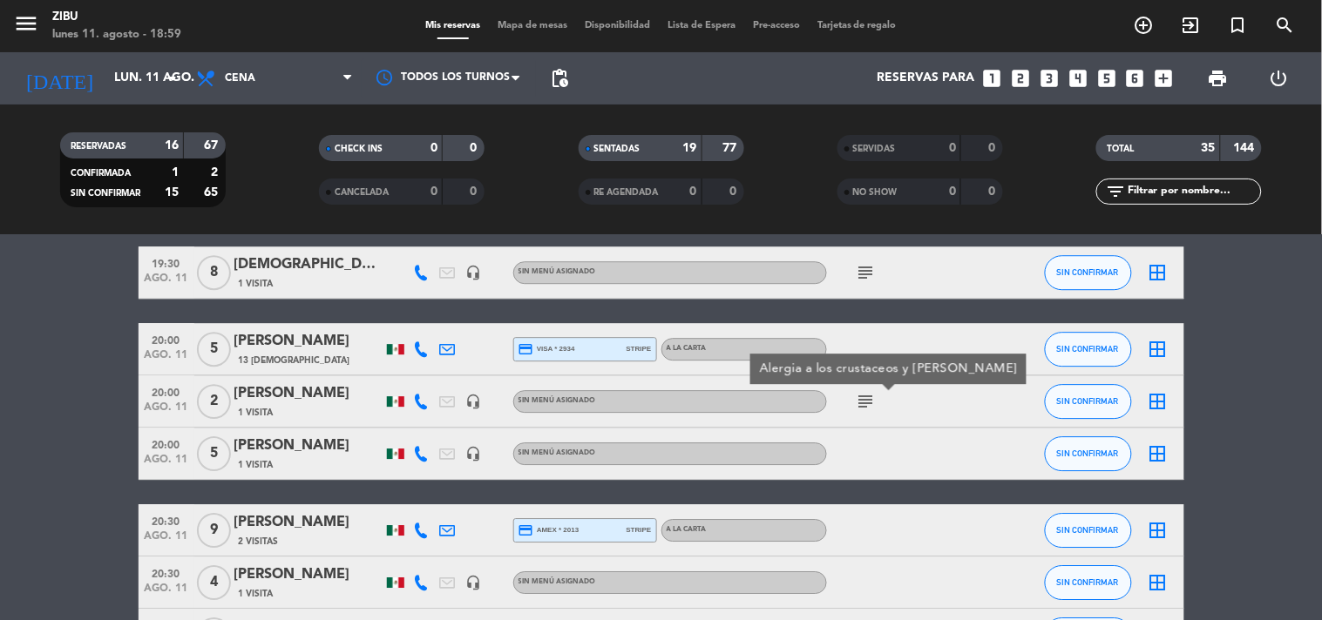
click at [0, 439] on bookings-row "17:56 ago. 11 2 Alejandro cabañas exit_to_app Sin menú asignado SENTADA 58 canc…" at bounding box center [661, 11] width 1322 height 2025
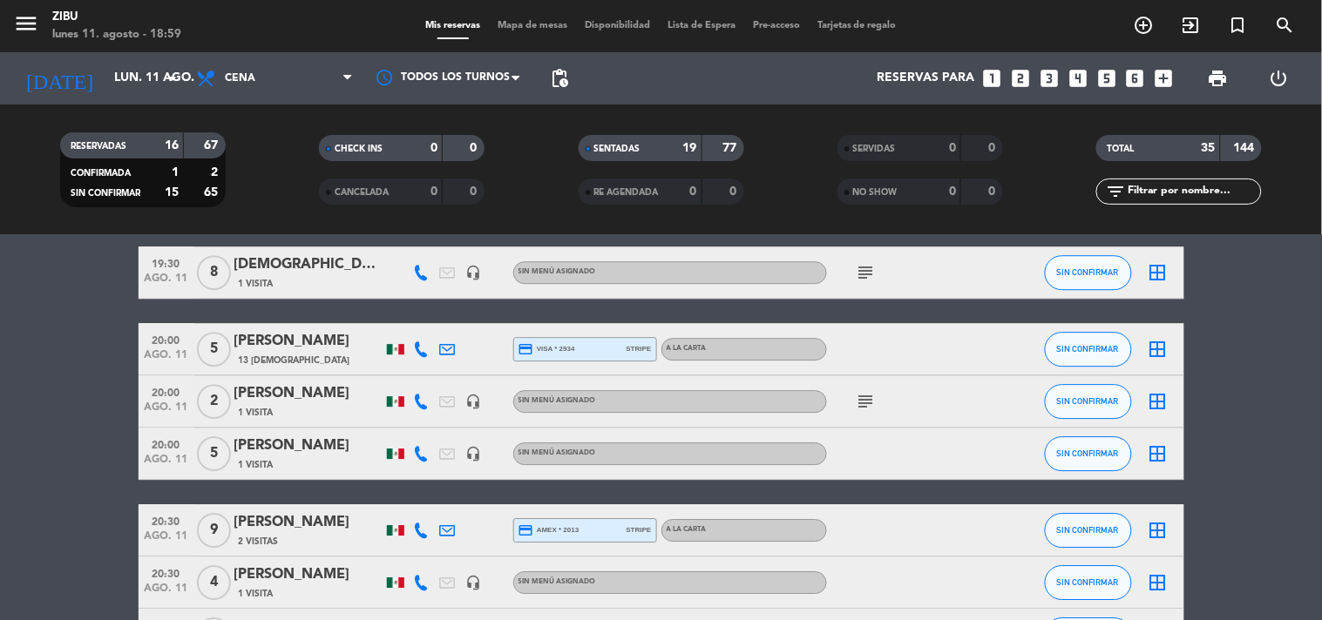
click at [159, 442] on span "20:00" at bounding box center [167, 444] width 44 height 20
click at [420, 446] on icon at bounding box center [422, 454] width 16 height 16
click at [419, 342] on icon at bounding box center [422, 350] width 16 height 16
click at [54, 392] on bookings-row "17:56 ago. 11 2 Alejandro cabañas exit_to_app Sin menú asignado SENTADA 58 canc…" at bounding box center [661, 11] width 1322 height 2025
click at [869, 392] on icon "subject" at bounding box center [866, 401] width 21 height 21
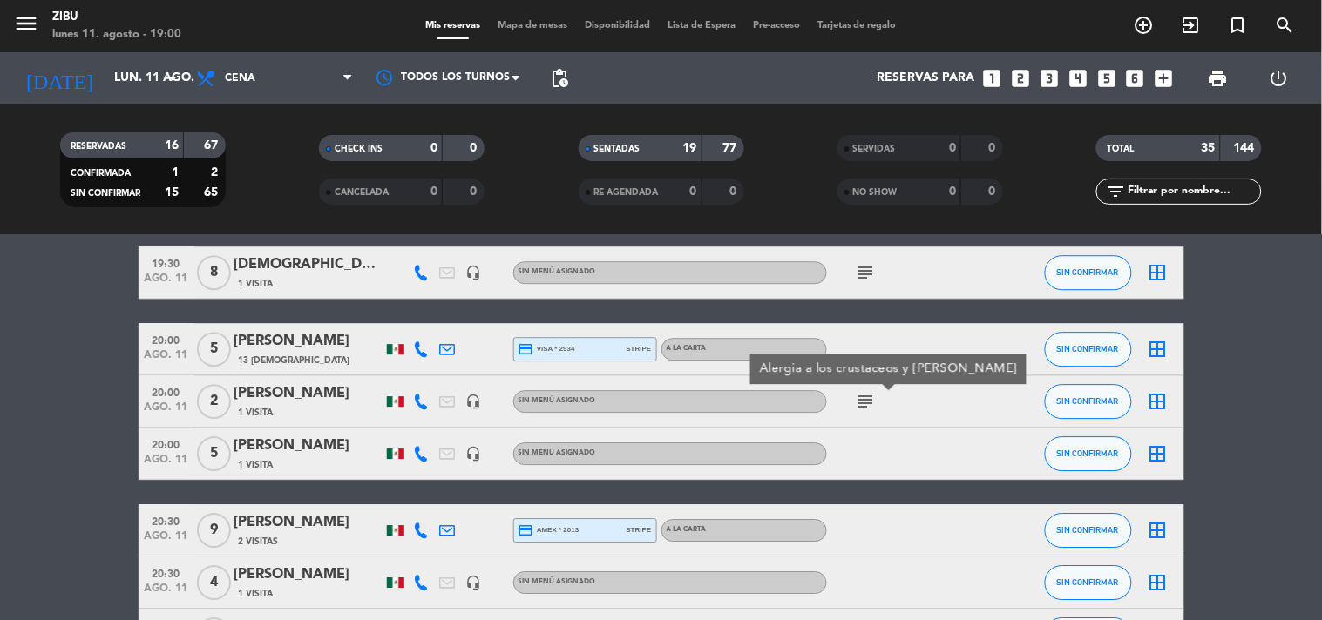
click at [39, 378] on bookings-row "17:56 ago. 11 2 Alejandro cabañas exit_to_app Sin menú asignado SENTADA 58 canc…" at bounding box center [661, 11] width 1322 height 2025
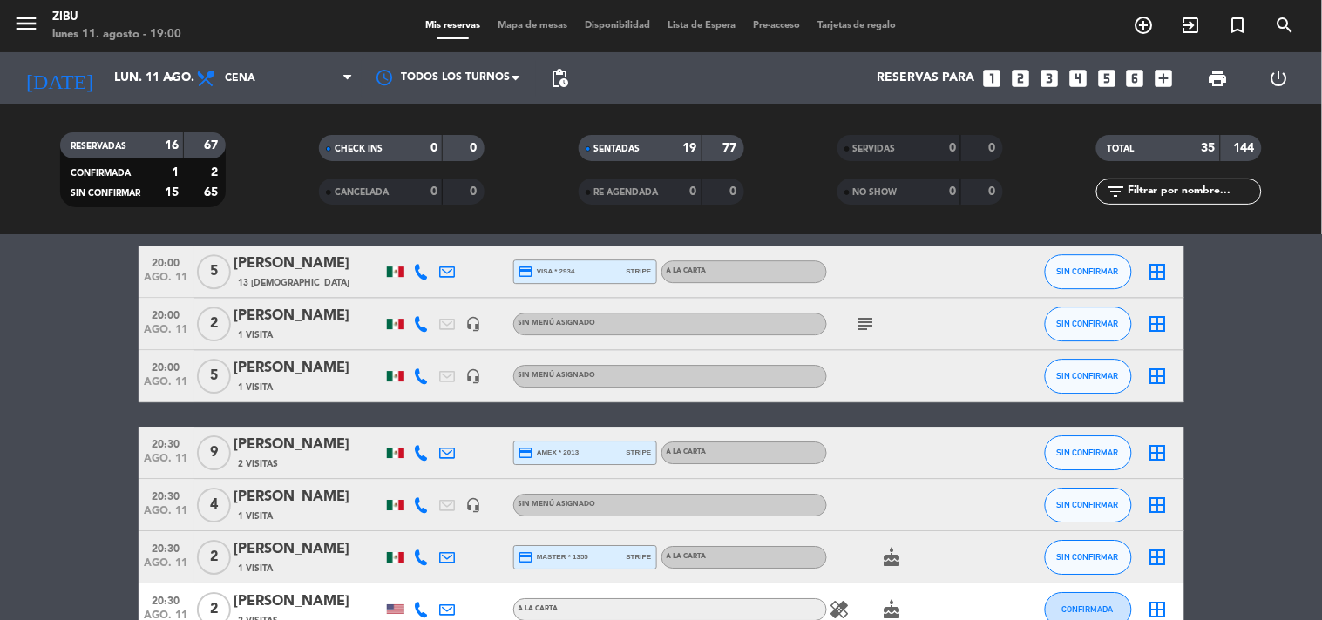
scroll to position [1355, 0]
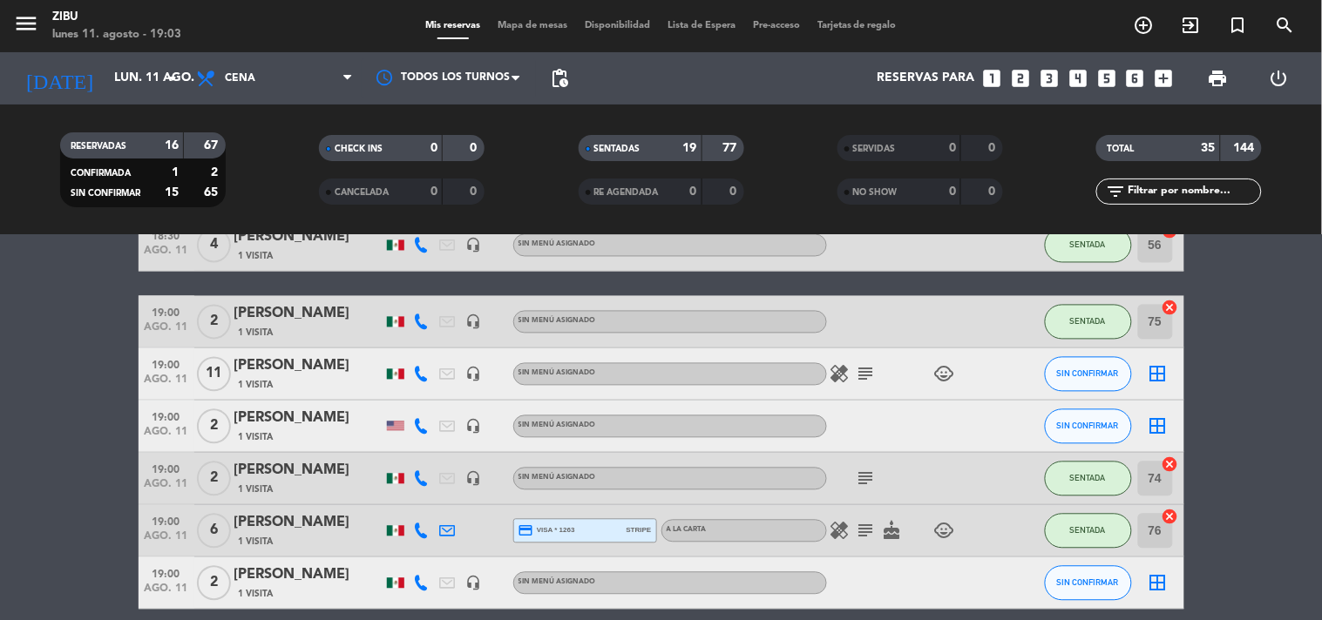
scroll to position [968, 0]
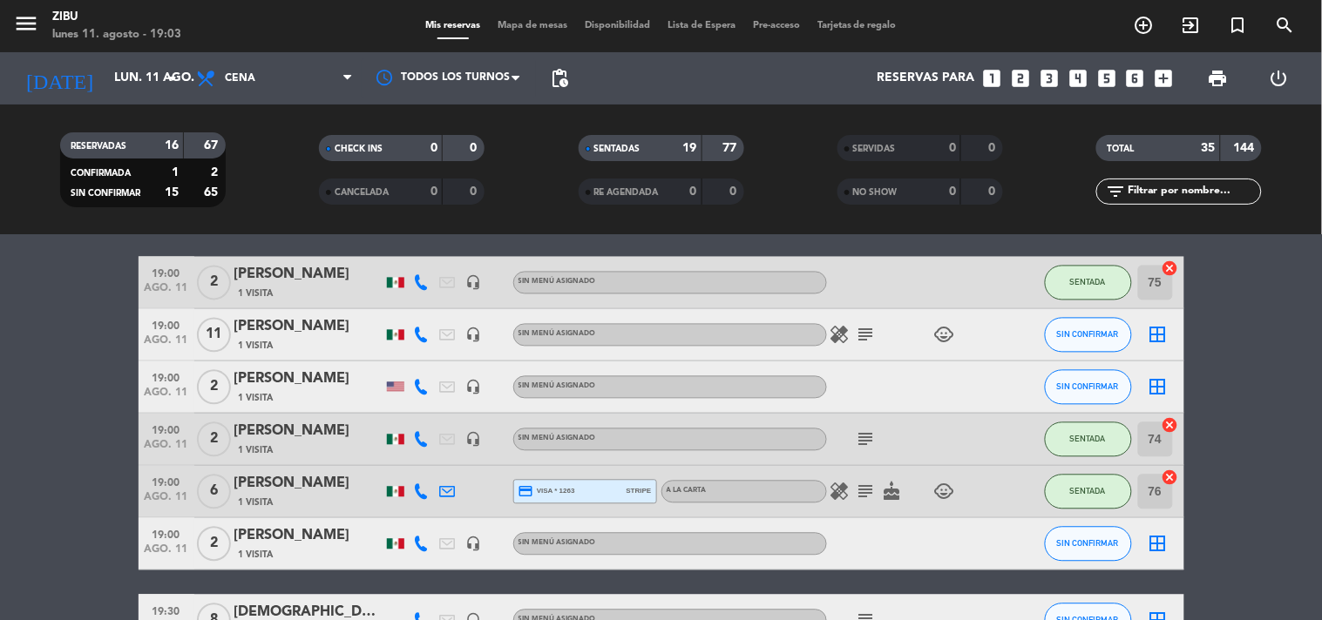
click at [868, 334] on icon "subject" at bounding box center [866, 335] width 21 height 21
click at [334, 387] on div "[PERSON_NAME]" at bounding box center [308, 380] width 148 height 23
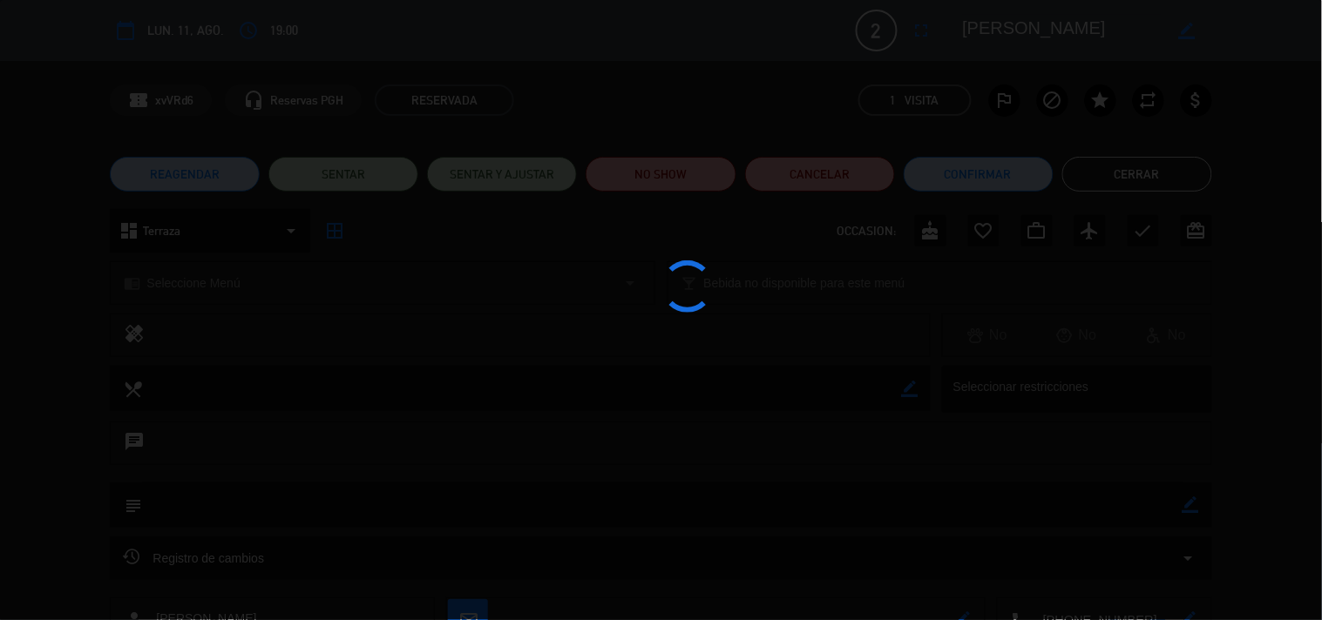
click at [1154, 177] on div at bounding box center [661, 310] width 1322 height 620
click at [1148, 171] on div at bounding box center [661, 310] width 1322 height 620
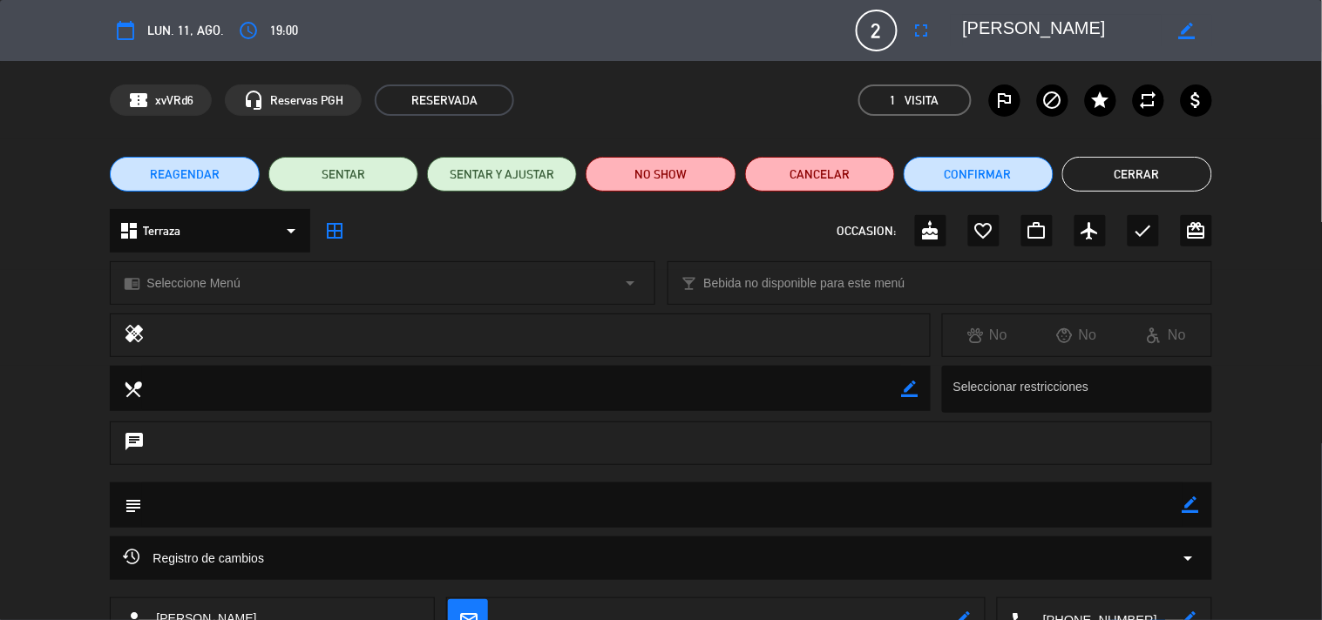
click at [1148, 171] on button "Cerrar" at bounding box center [1137, 174] width 150 height 35
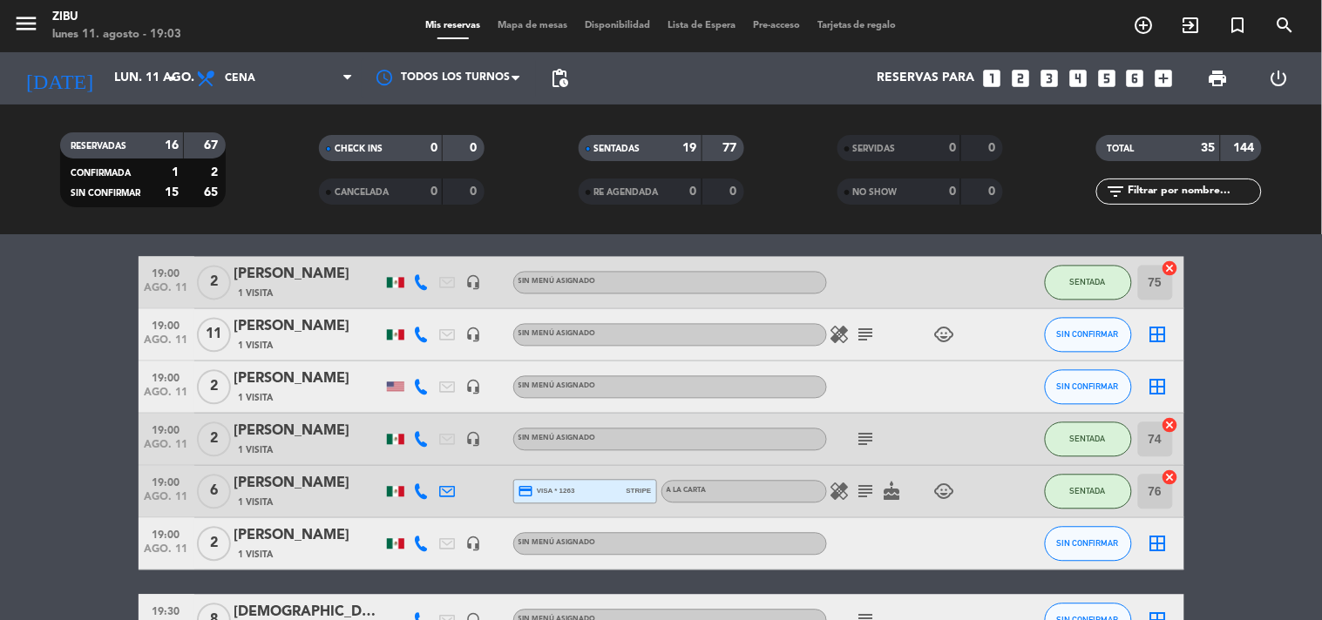
click at [37, 536] on bookings-row "17:56 ago. 11 2 Alejandro cabañas exit_to_app Sin menú asignado SENTADA 58 canc…" at bounding box center [661, 359] width 1322 height 2025
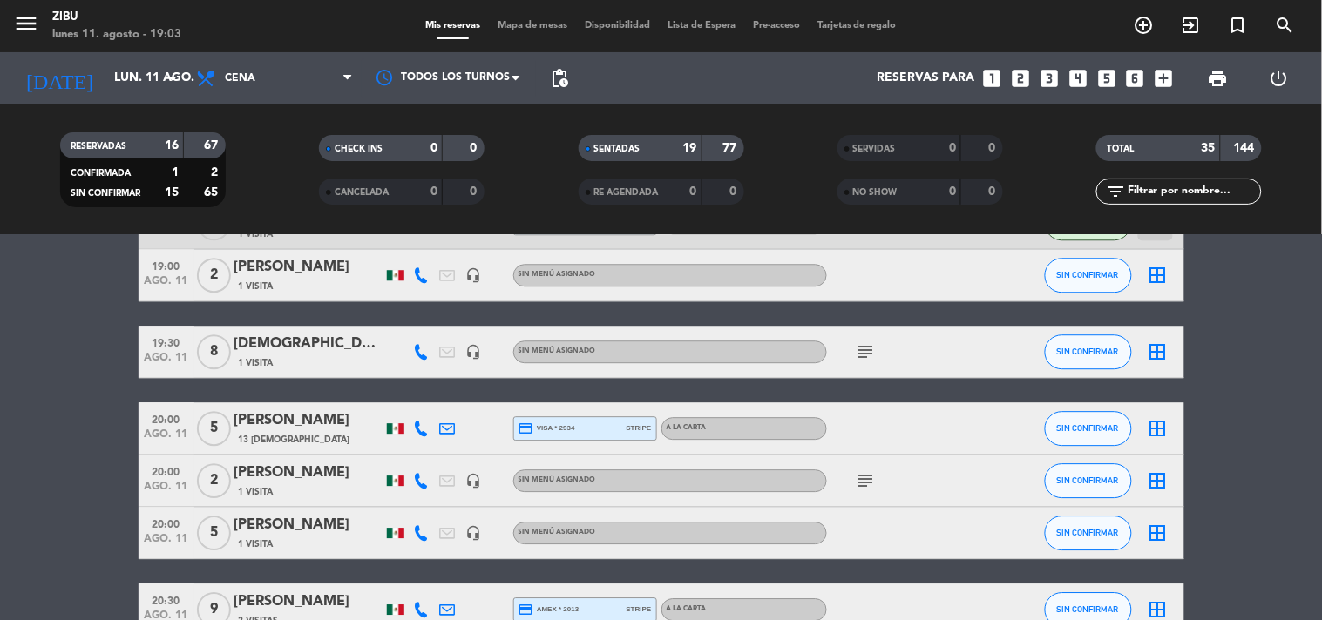
scroll to position [1277, 0]
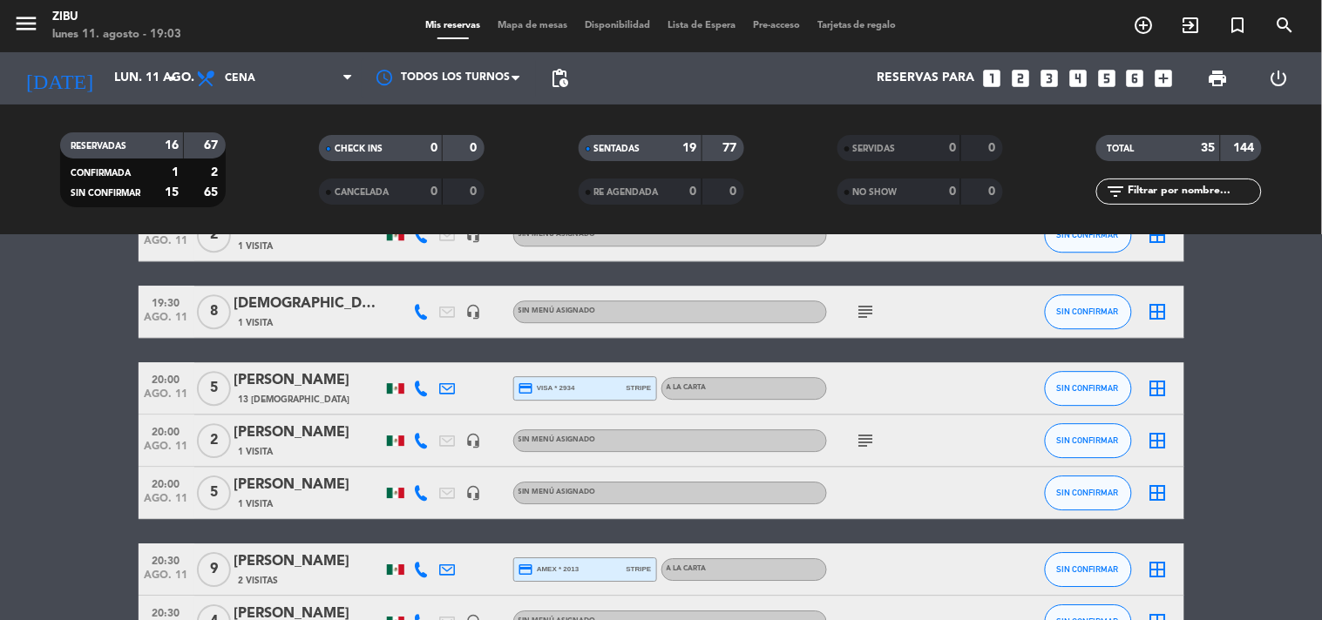
click at [183, 363] on div "20:00 ago. 11" at bounding box center [167, 387] width 56 height 51
click at [179, 481] on span "20:00" at bounding box center [167, 483] width 44 height 20
click at [72, 433] on bookings-row "17:56 ago. 11 2 Alejandro cabañas exit_to_app Sin menú asignado SENTADA 58 canc…" at bounding box center [661, 50] width 1322 height 2025
click at [0, 533] on bookings-row "17:56 ago. 11 2 Alejandro cabañas exit_to_app Sin menú asignado SENTADA 58 canc…" at bounding box center [661, 50] width 1322 height 2025
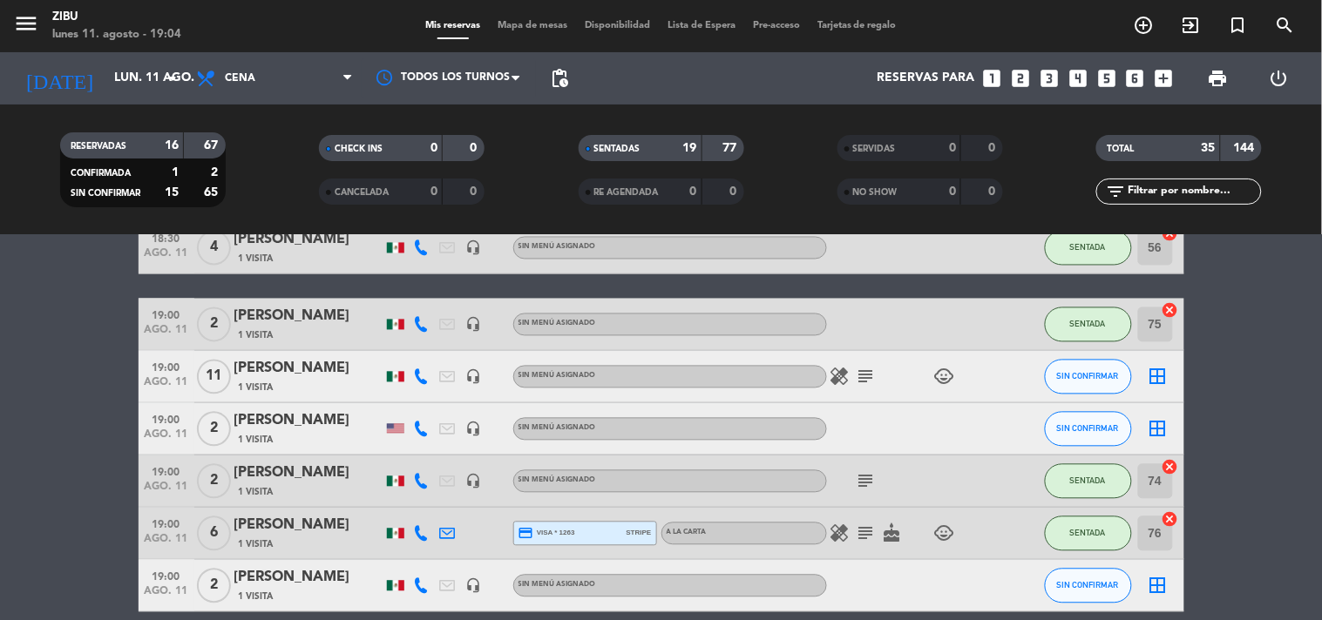
scroll to position [929, 0]
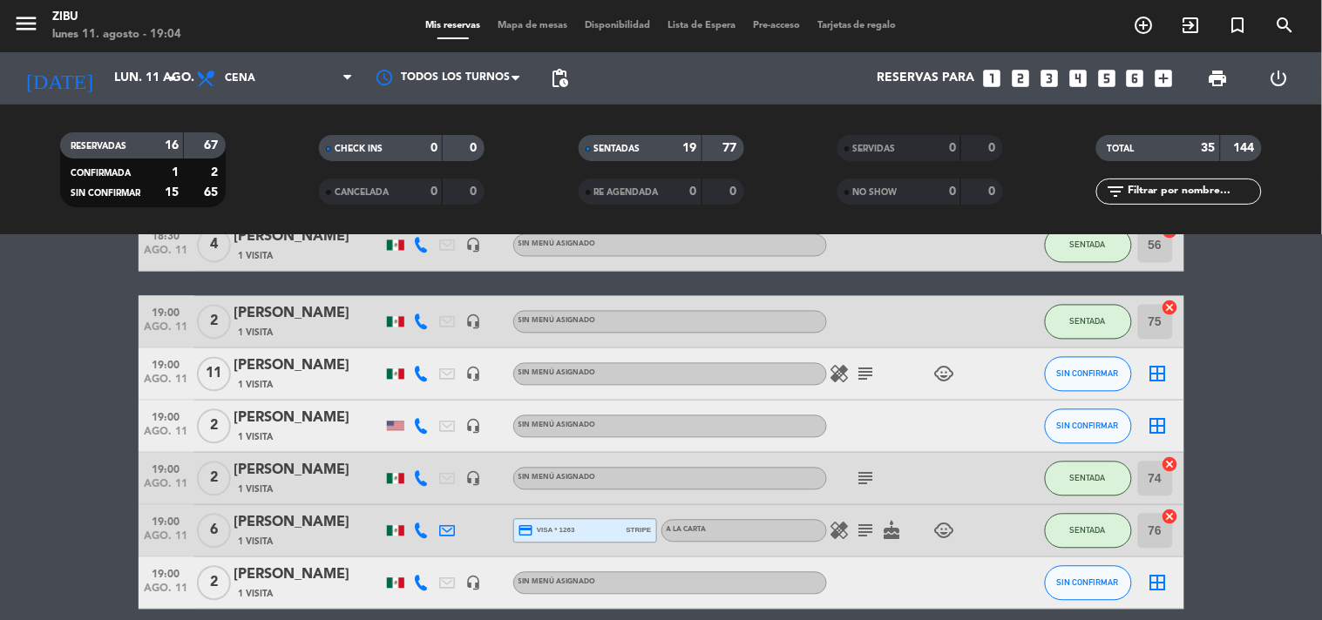
click at [421, 432] on icon at bounding box center [422, 427] width 16 height 16
click at [307, 427] on div "[PERSON_NAME]" at bounding box center [308, 419] width 148 height 23
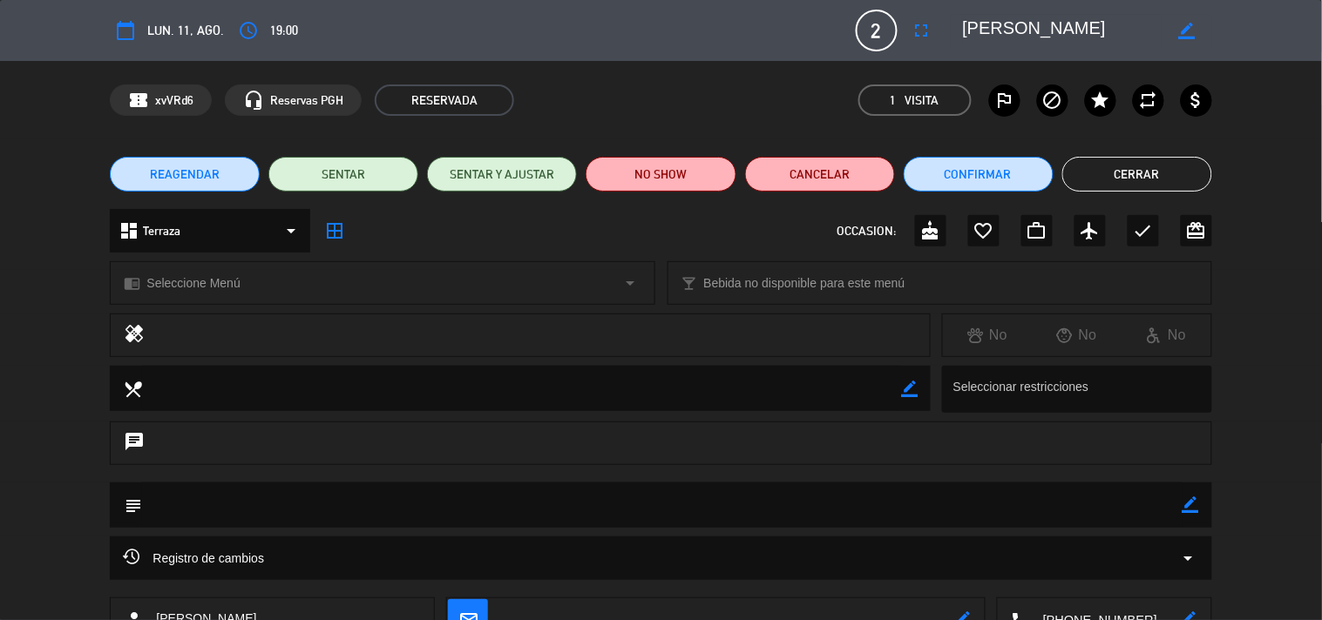
click at [1131, 168] on button "Cerrar" at bounding box center [1137, 174] width 150 height 35
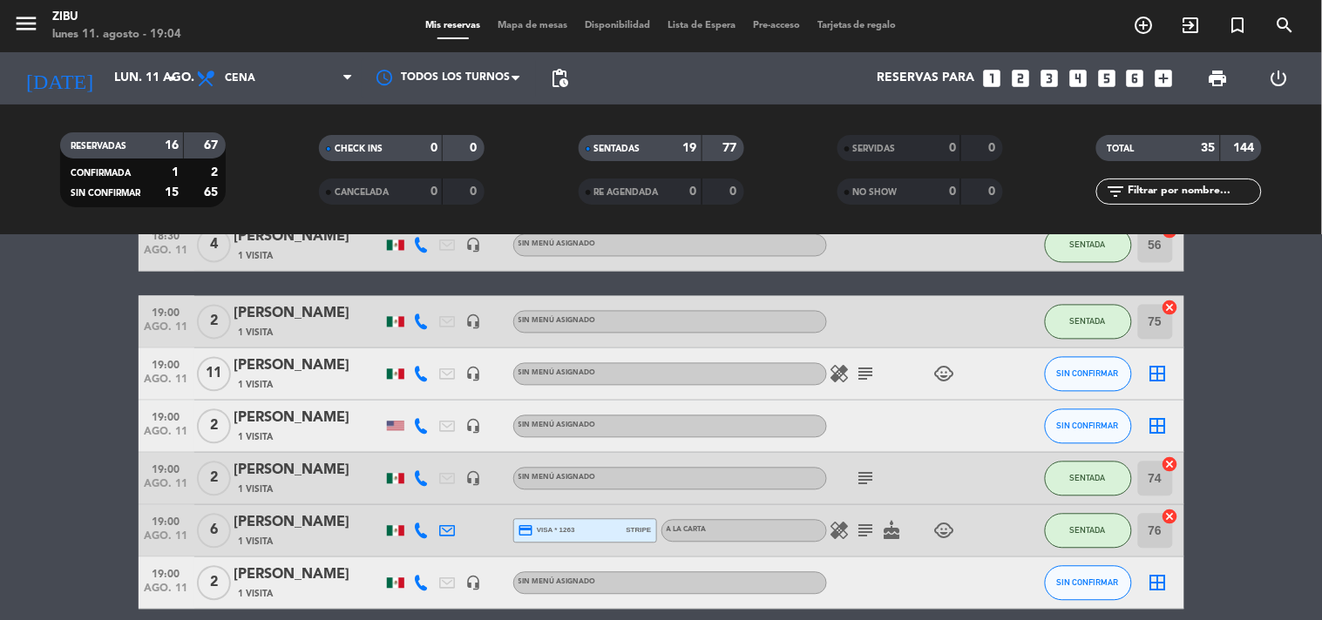
click at [32, 408] on bookings-row "17:56 ago. 11 2 Alejandro cabañas exit_to_app Sin menú asignado SENTADA 58 canc…" at bounding box center [661, 399] width 1322 height 2025
